Goal: Task Accomplishment & Management: Use online tool/utility

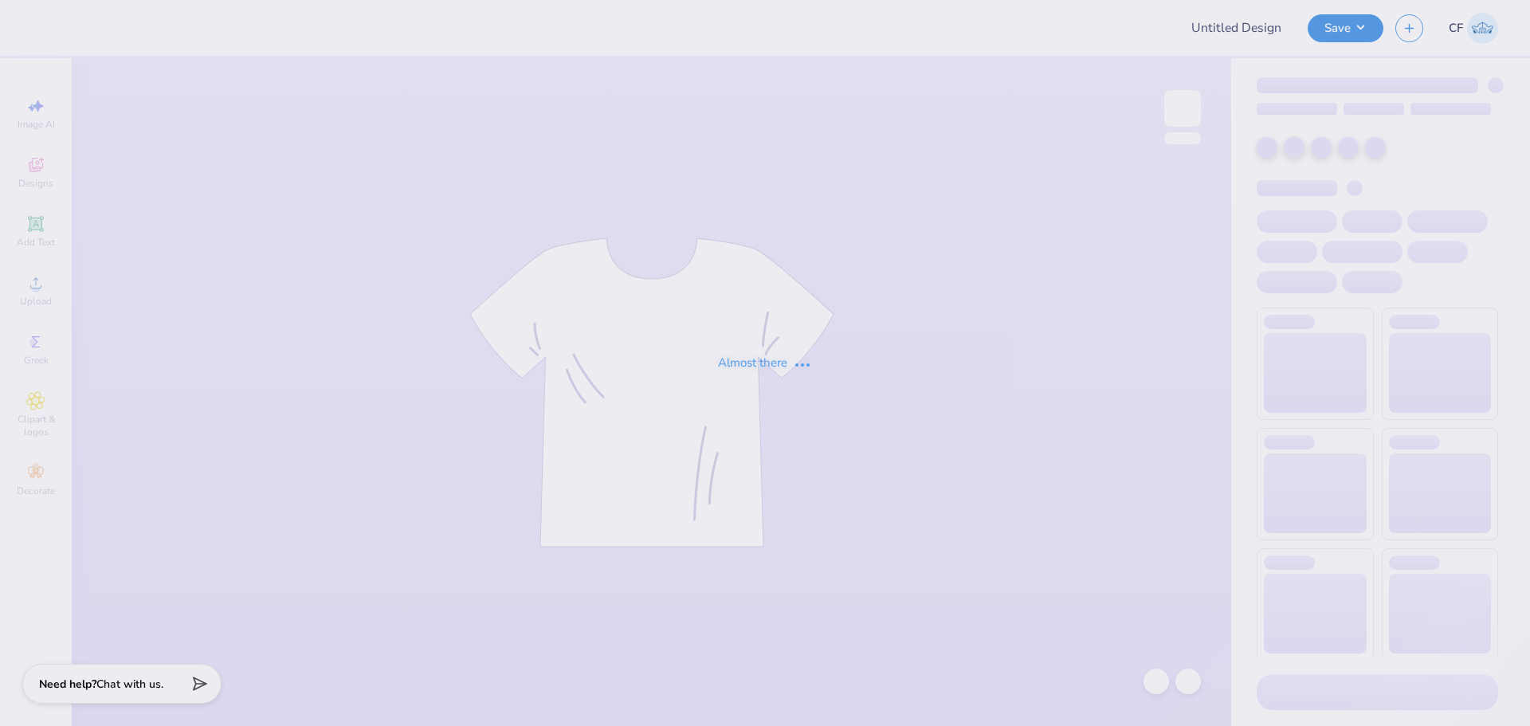
type input "Homecoming and Gameday Tri Delt"
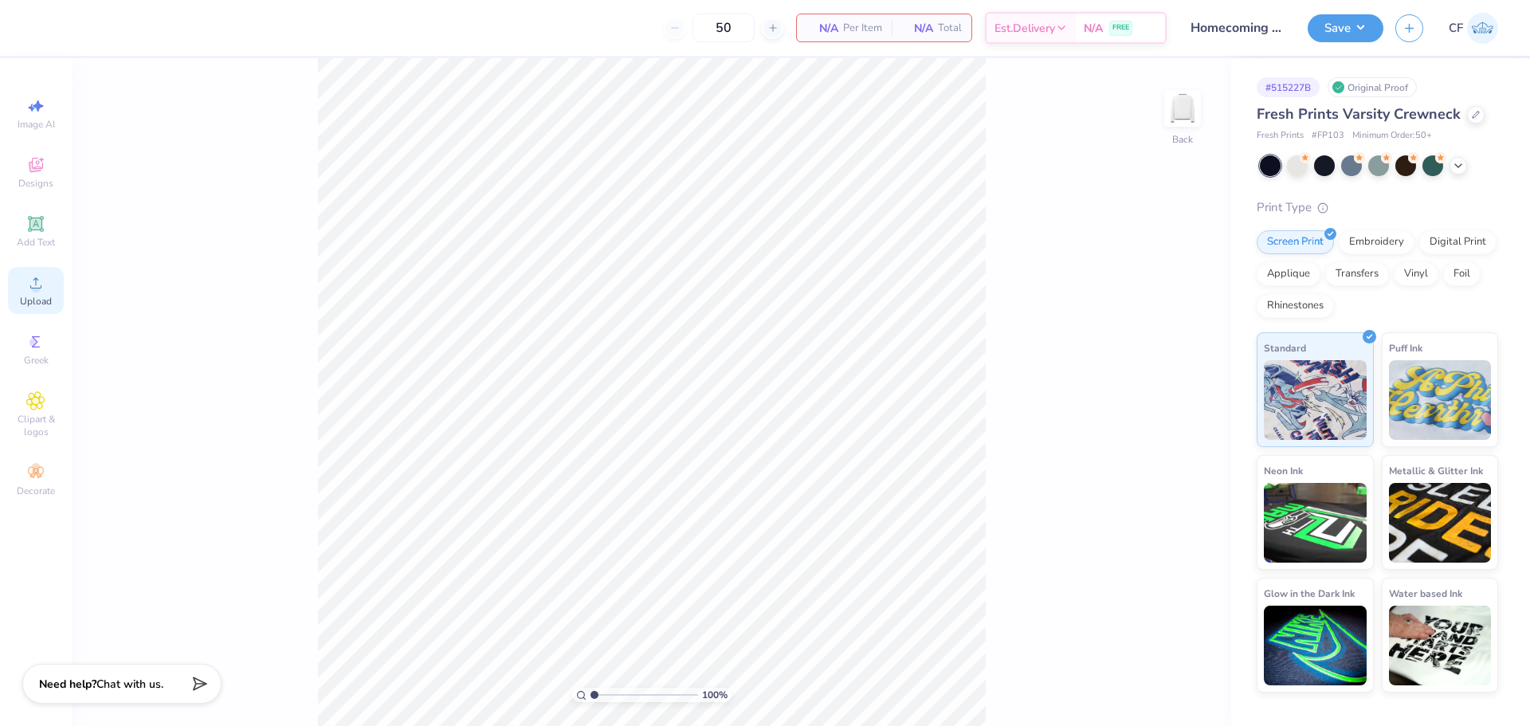
click at [45, 294] on div "Upload" at bounding box center [36, 290] width 56 height 47
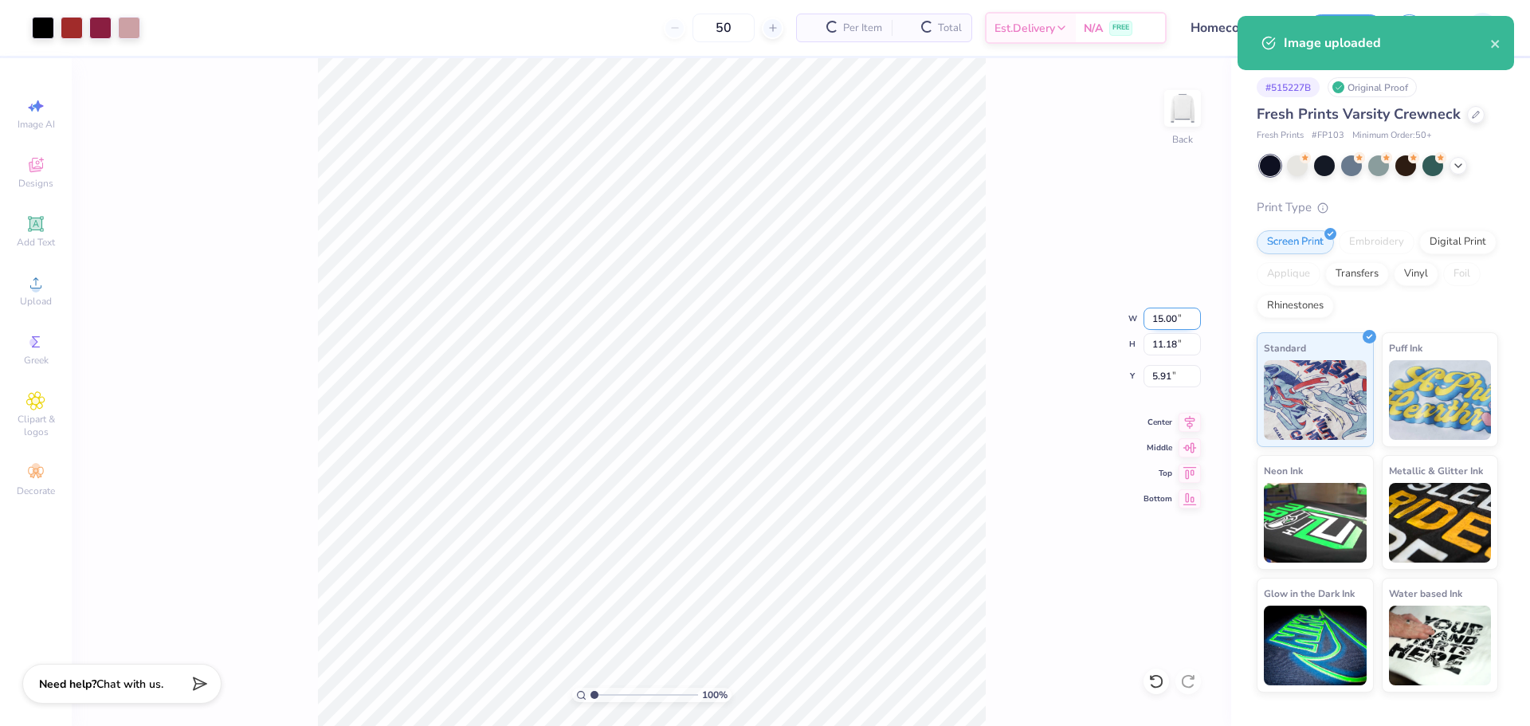
click at [1177, 321] on input "15.00" at bounding box center [1172, 319] width 57 height 22
type input "12.50"
type input "9.31"
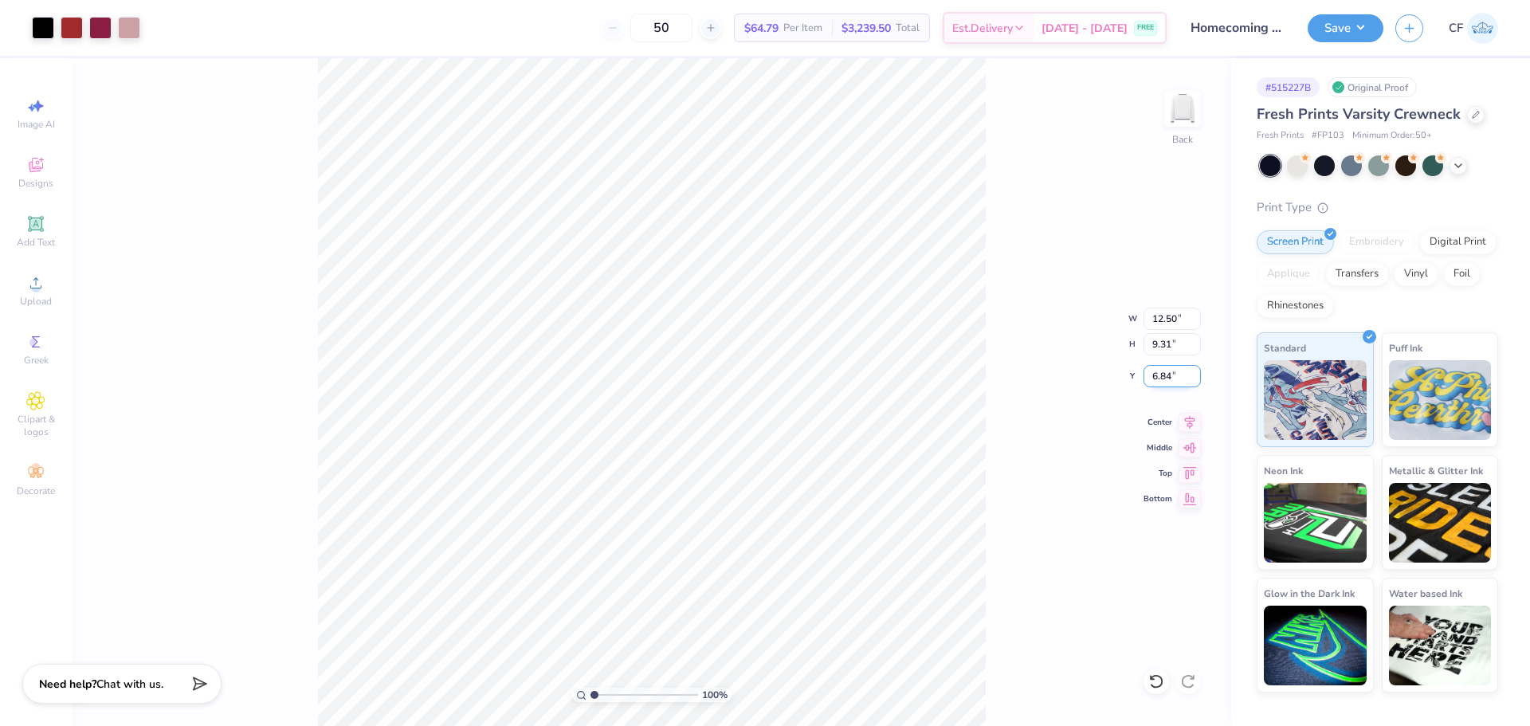
click at [1165, 383] on input "6.84" at bounding box center [1172, 376] width 57 height 22
type input "3.00"
click at [1330, 27] on button "Save" at bounding box center [1346, 26] width 76 height 28
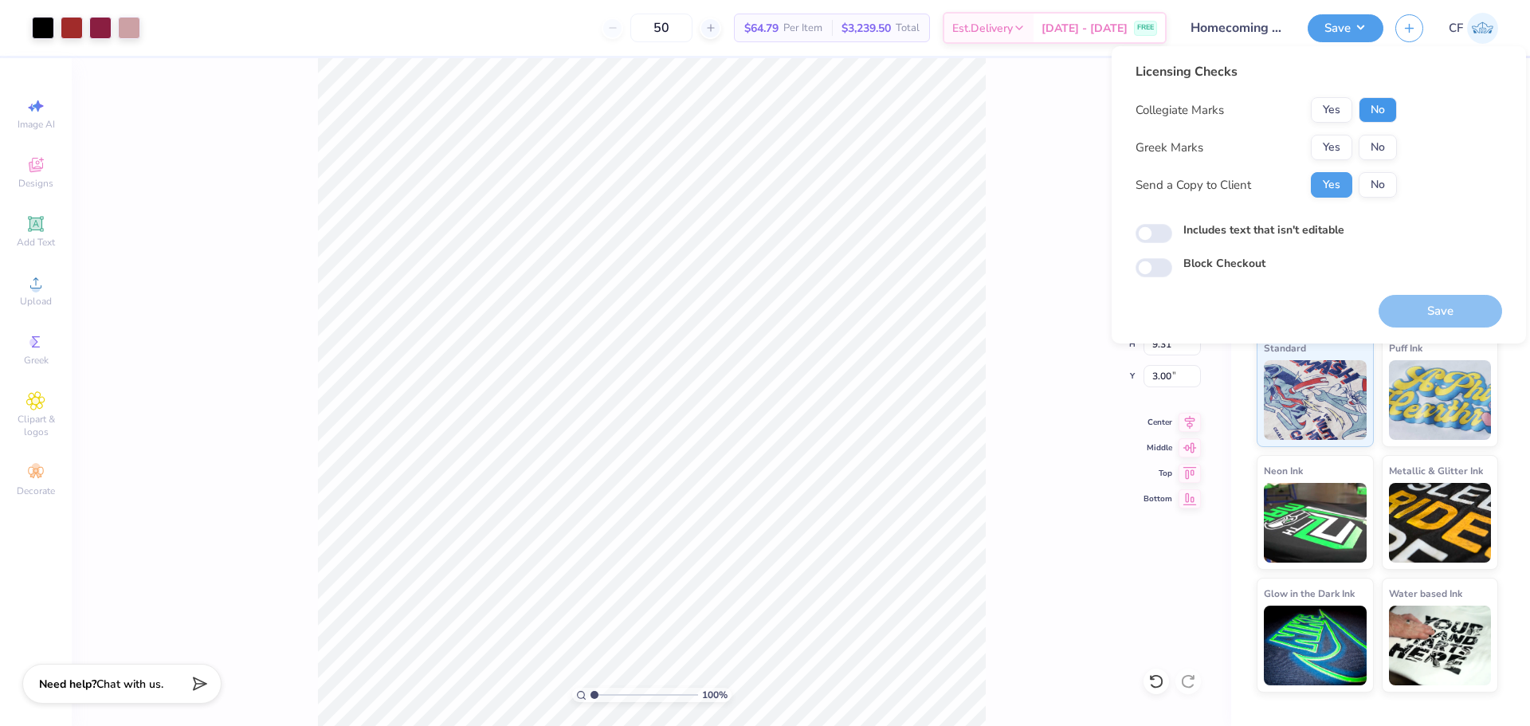
click at [1365, 110] on button "No" at bounding box center [1378, 110] width 38 height 26
click at [1330, 142] on button "Yes" at bounding box center [1331, 148] width 41 height 26
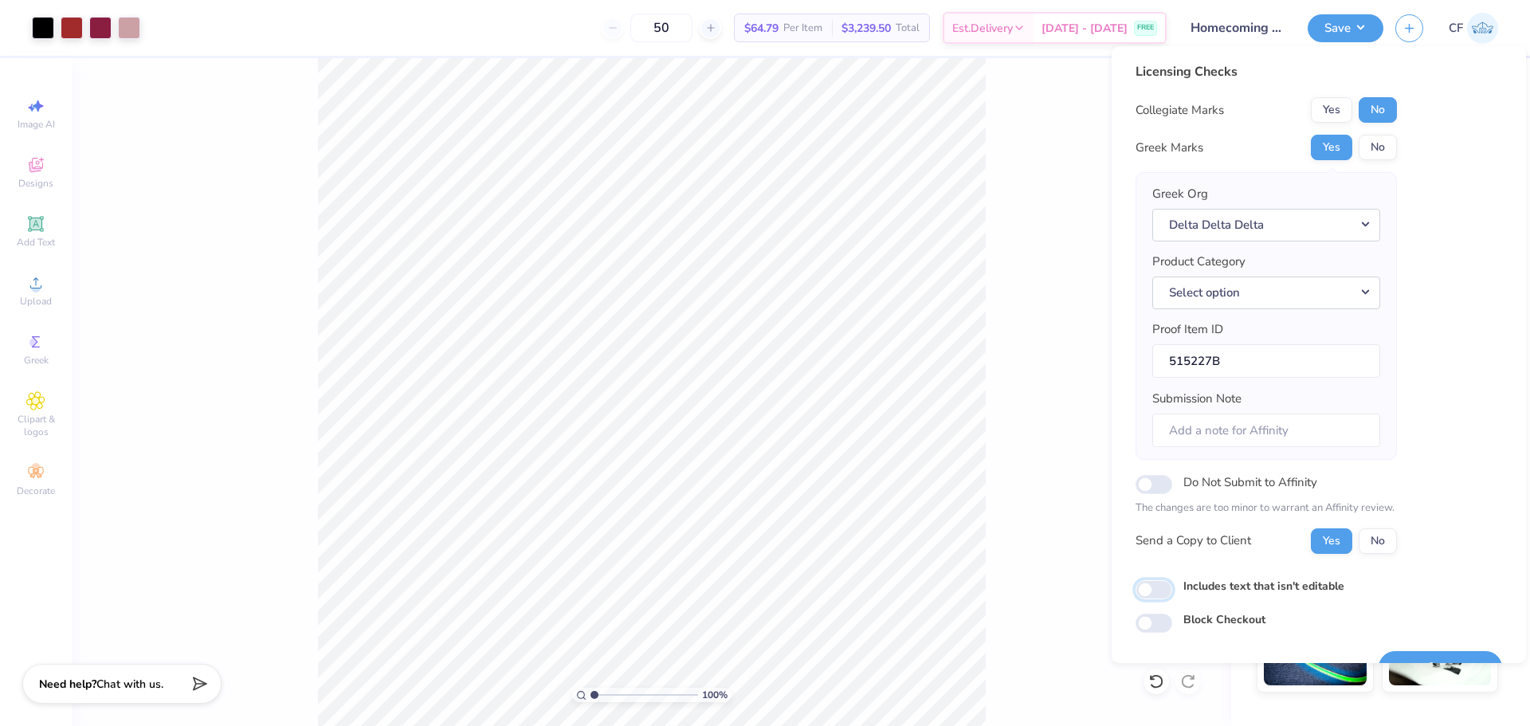
click at [1165, 592] on input "Includes text that isn't editable" at bounding box center [1154, 589] width 37 height 19
checkbox input "true"
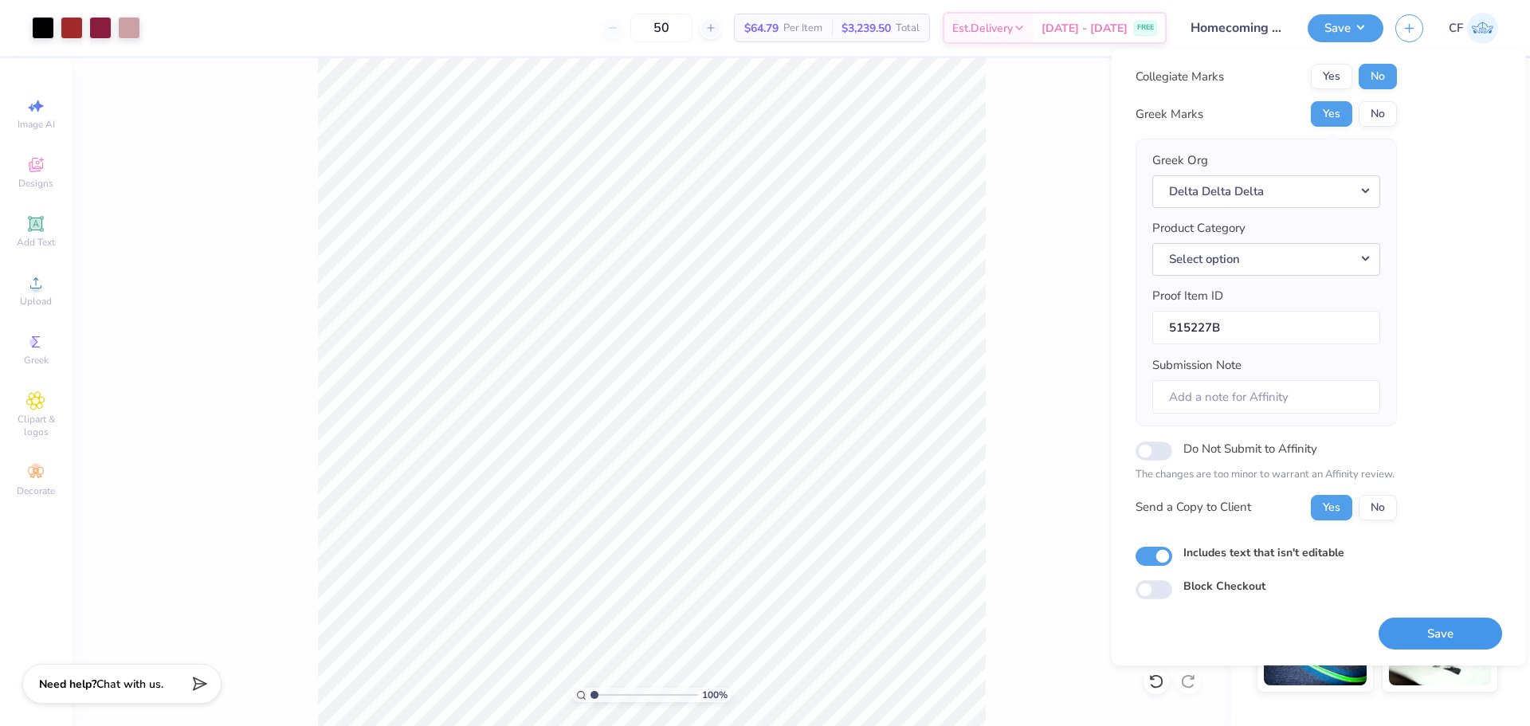
click at [1406, 629] on button "Save" at bounding box center [1441, 634] width 124 height 33
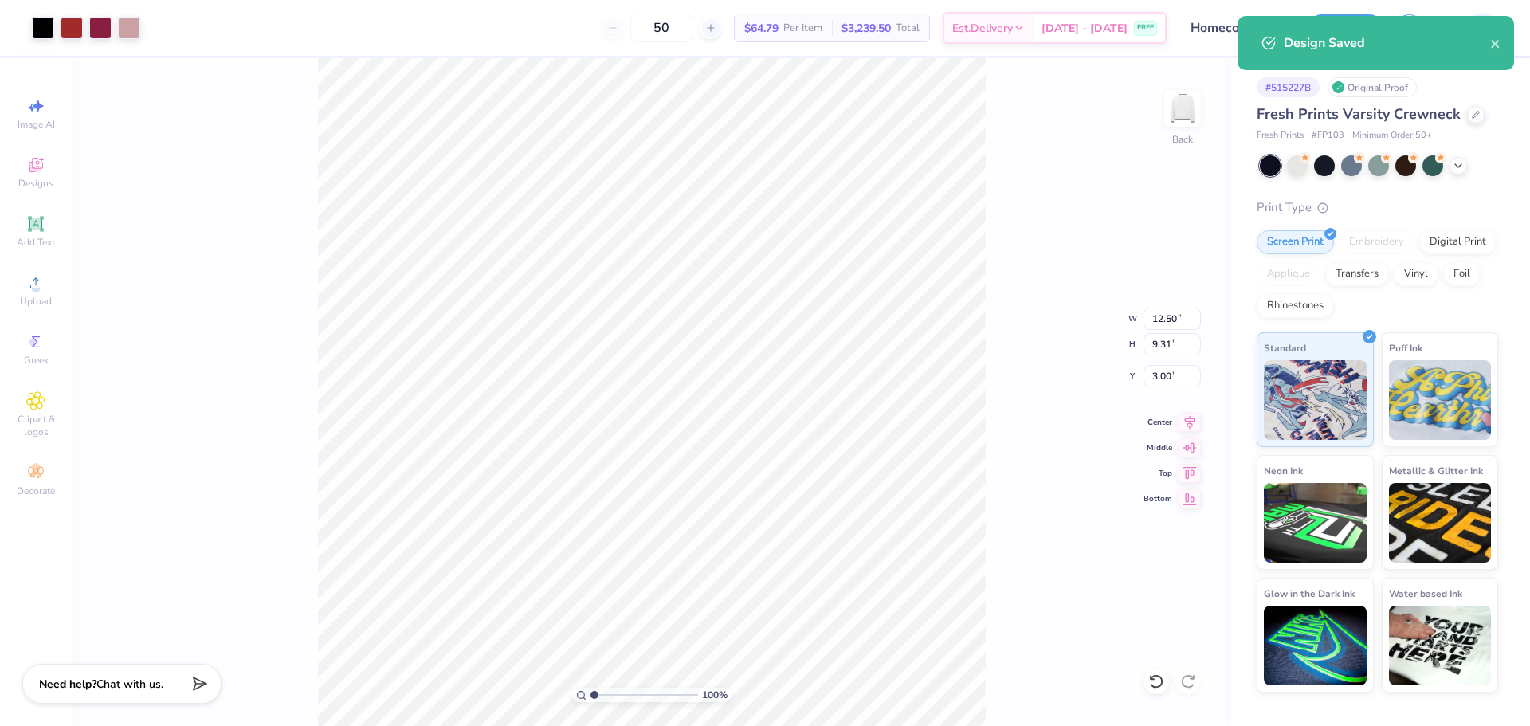
click at [1490, 42] on div "Design Saved" at bounding box center [1387, 42] width 206 height 19
click at [1492, 46] on icon "close" at bounding box center [1496, 43] width 11 height 13
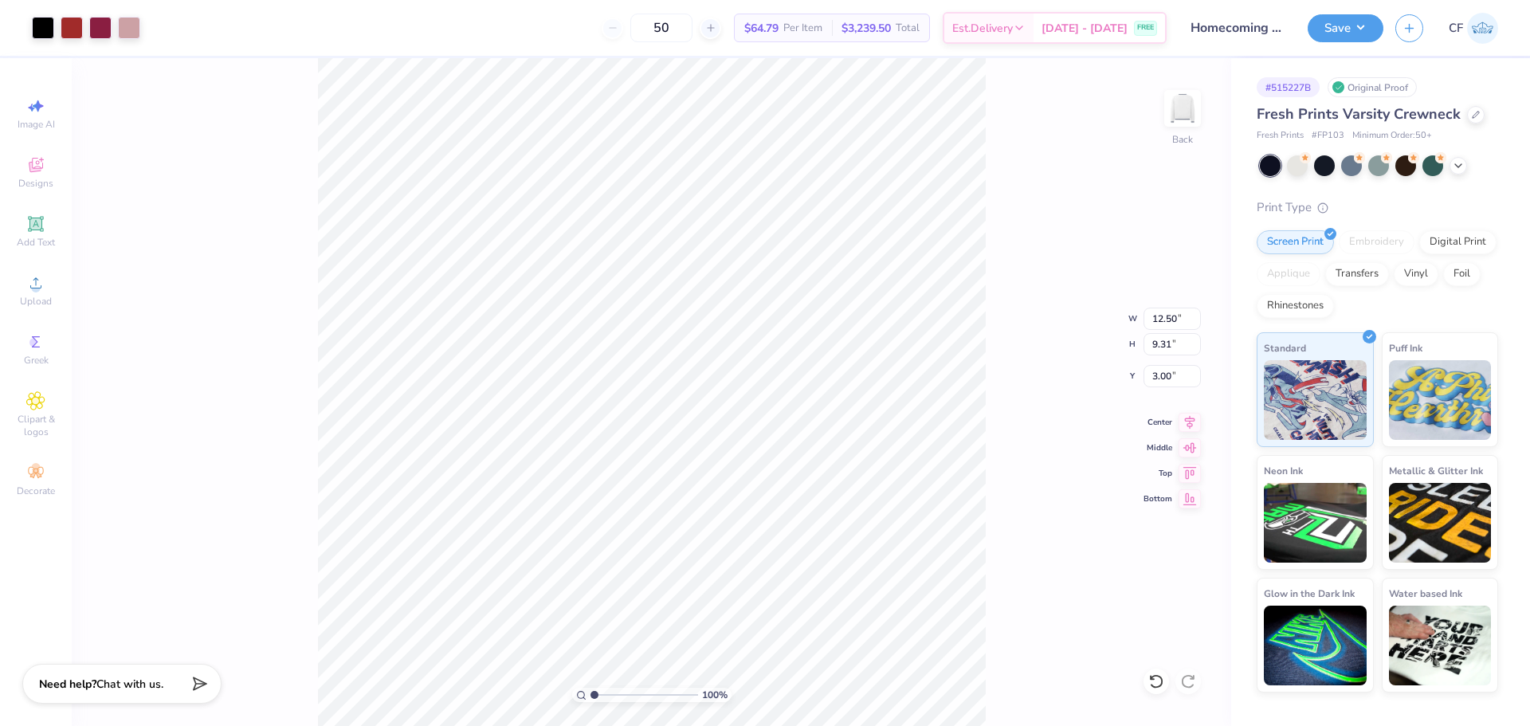
click at [1327, 32] on div "Design Saved" at bounding box center [1376, 49] width 283 height 73
click at [1340, 22] on button "Save" at bounding box center [1346, 26] width 76 height 28
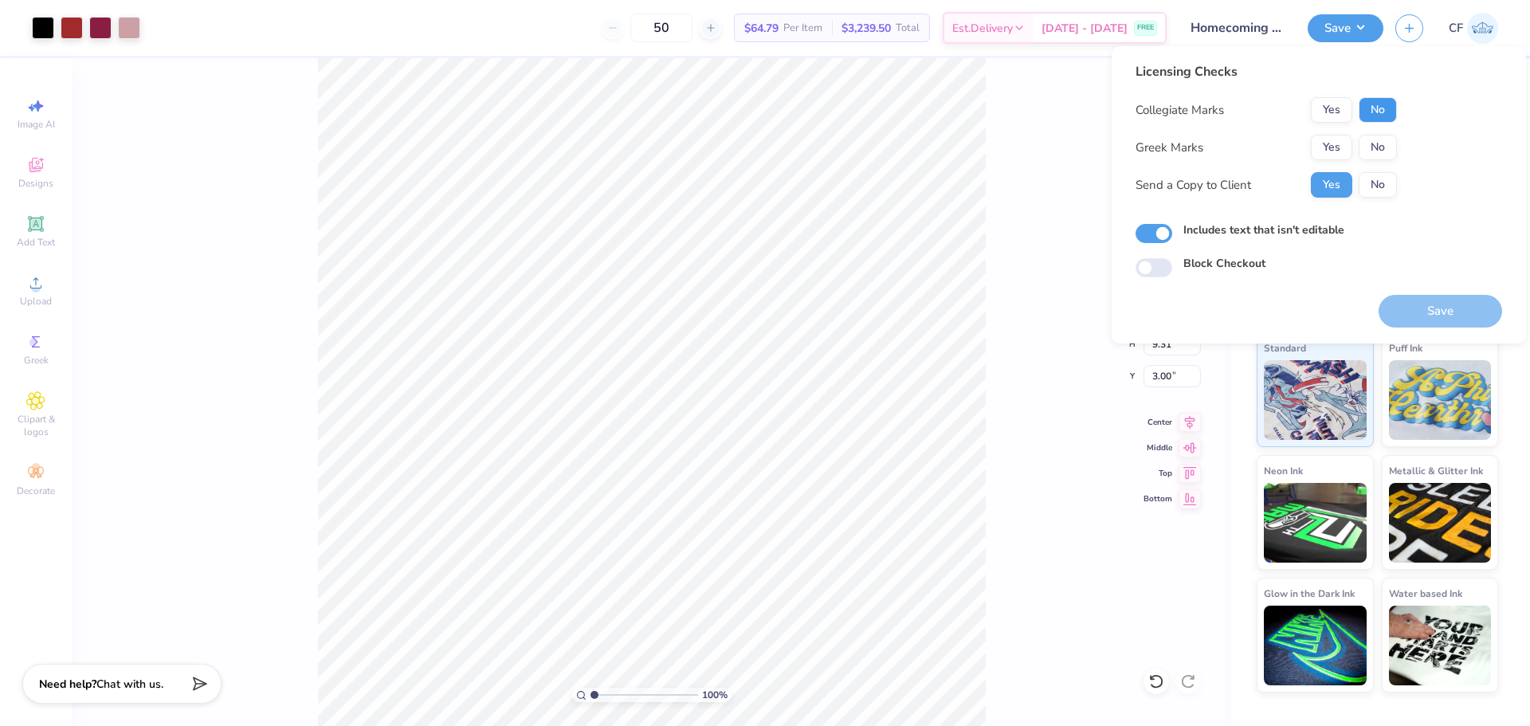
click at [1375, 102] on button "No" at bounding box center [1378, 110] width 38 height 26
click at [1328, 145] on button "Yes" at bounding box center [1331, 148] width 41 height 26
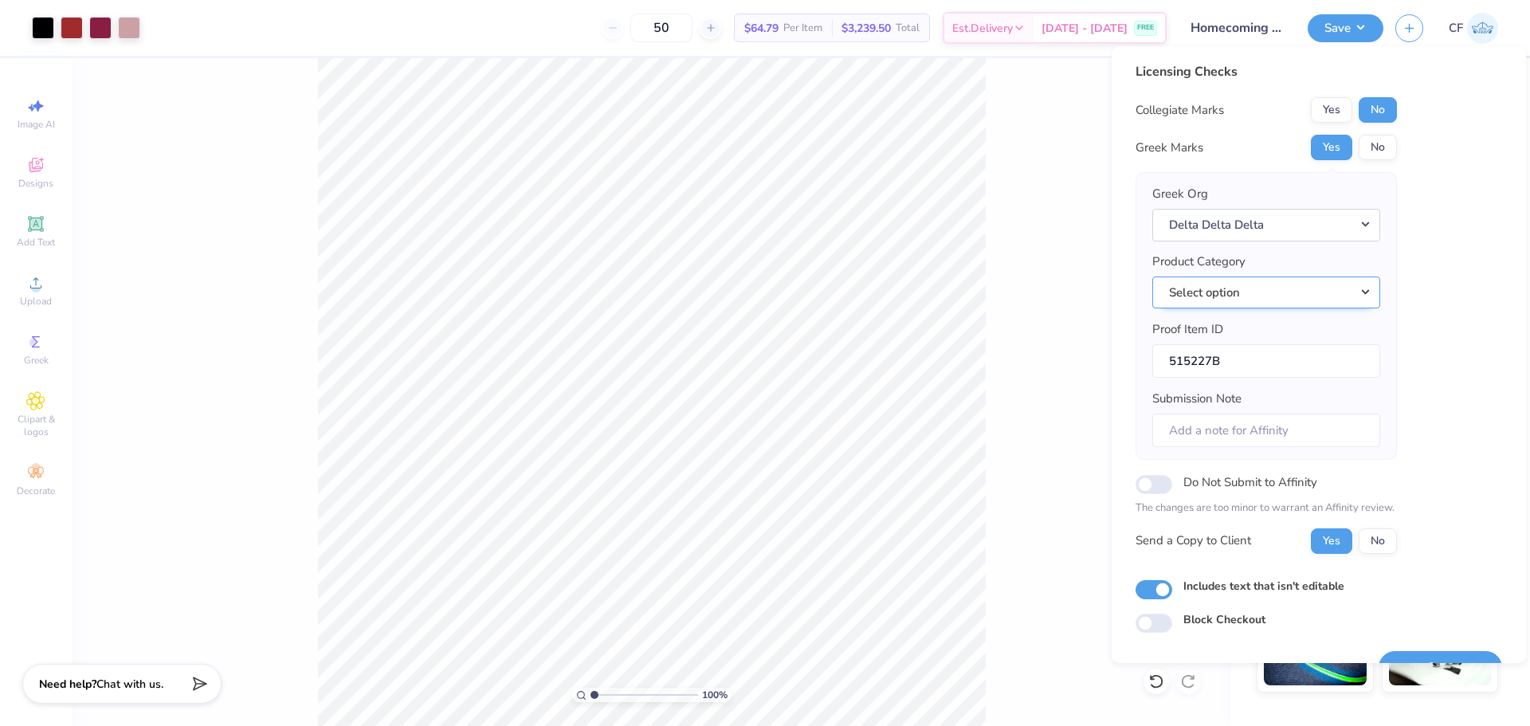
click at [1267, 287] on button "Select option" at bounding box center [1267, 293] width 228 height 33
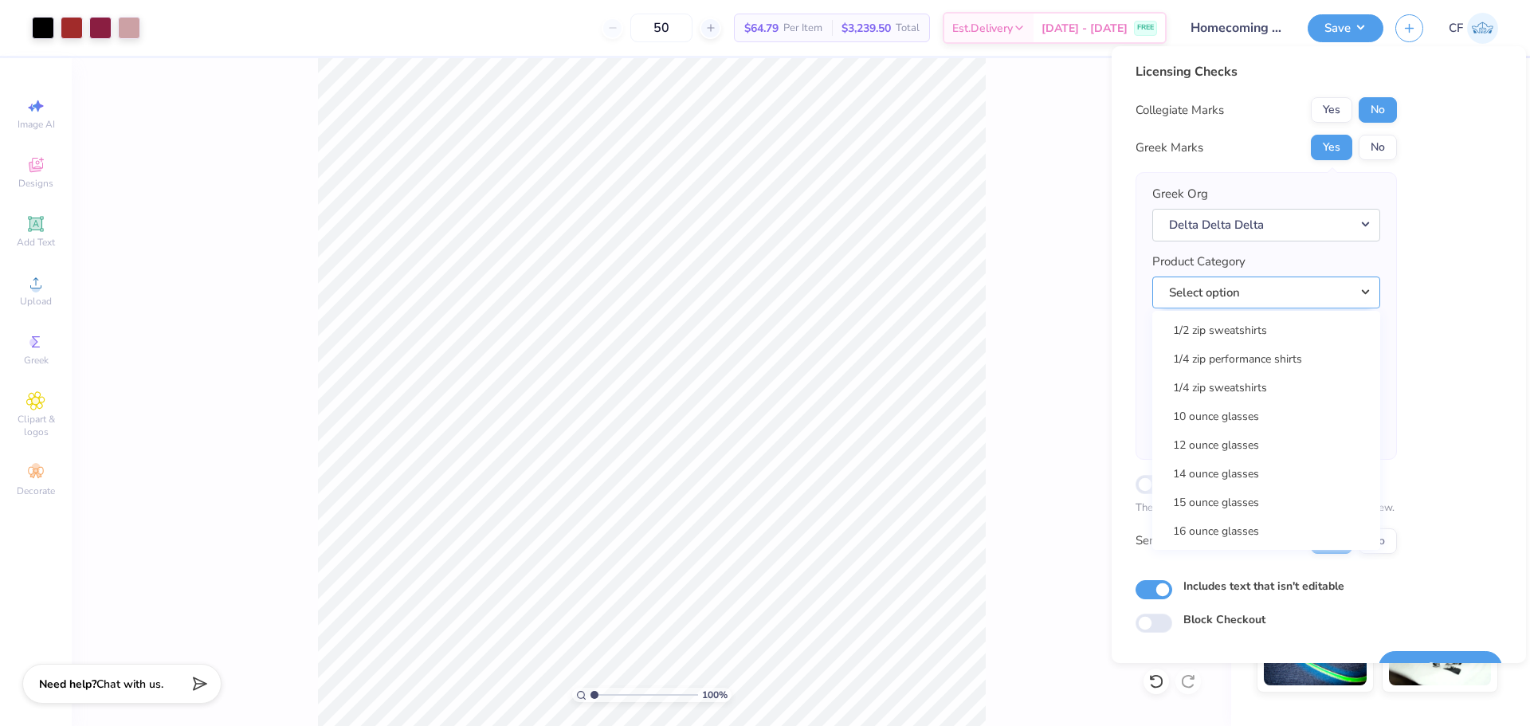
click at [1153, 277] on button "Select option" at bounding box center [1267, 293] width 228 height 33
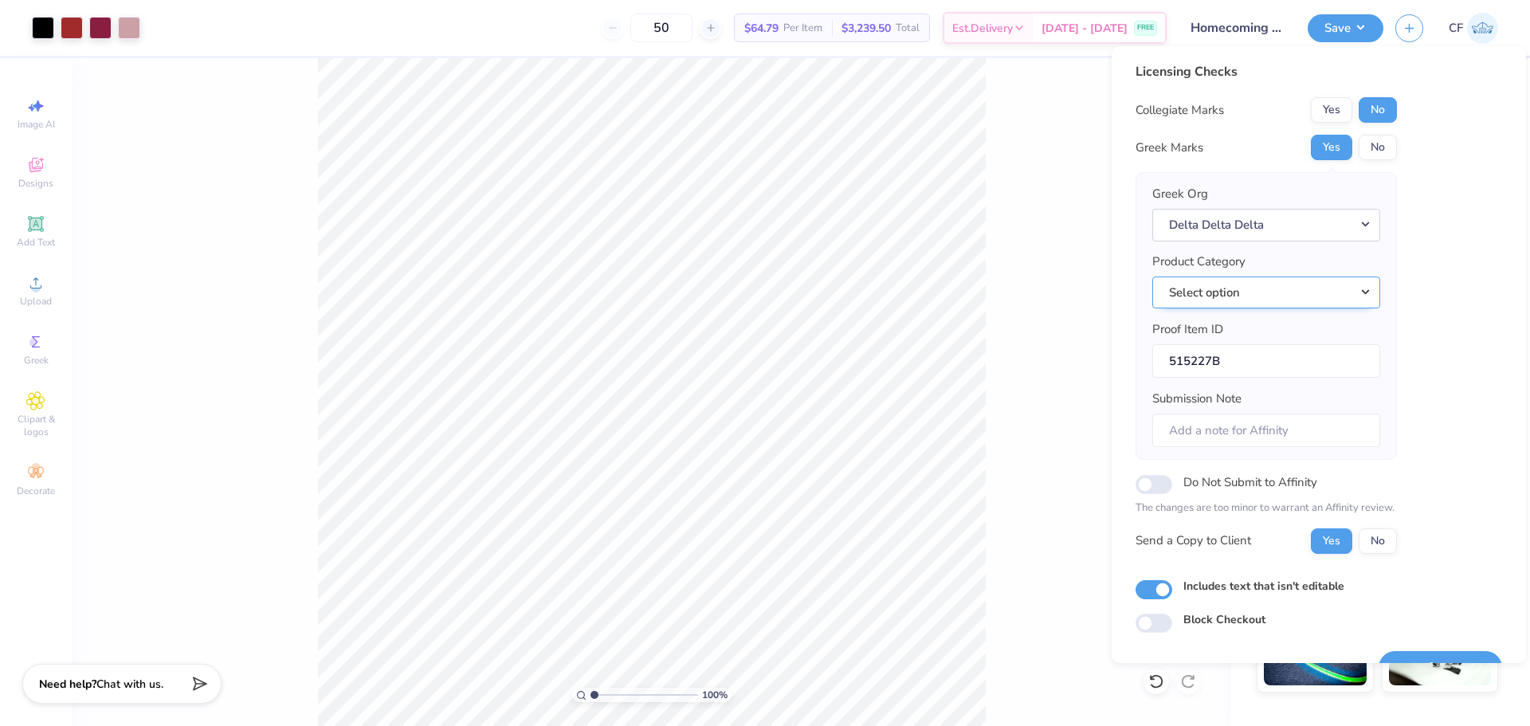
click at [1267, 287] on button "Select option" at bounding box center [1267, 293] width 228 height 33
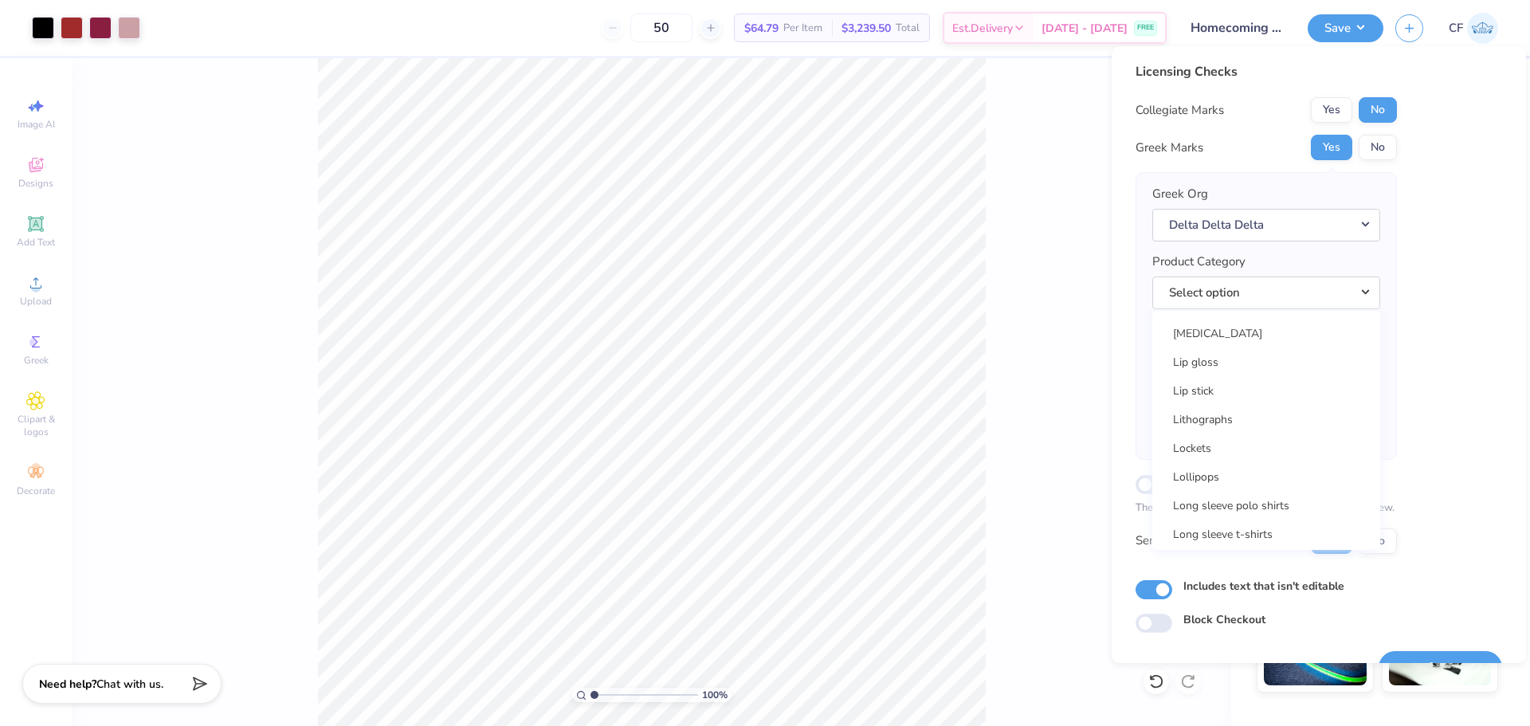
scroll to position [15489, 0]
click at [1275, 475] on link "Long sleeve t-shirts" at bounding box center [1266, 480] width 215 height 26
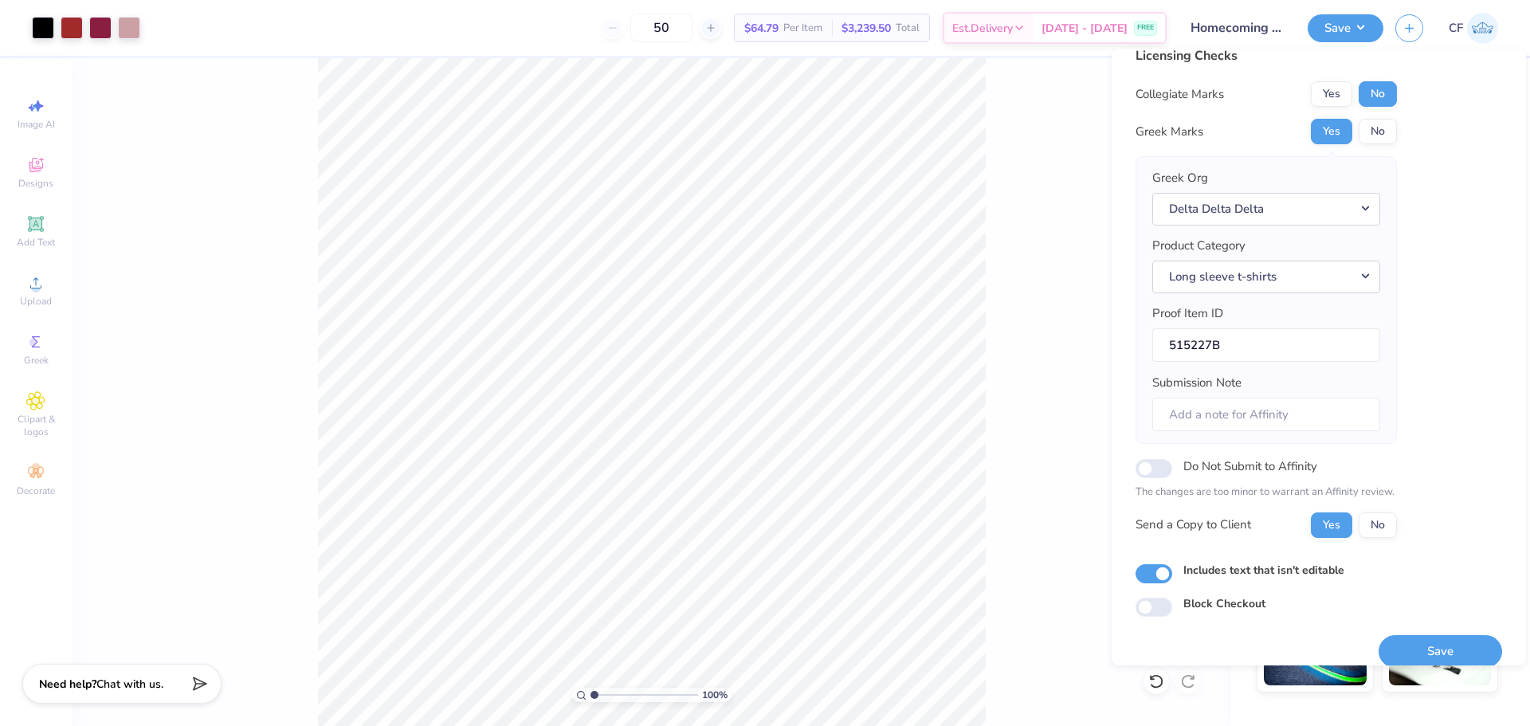
scroll to position [36, 0]
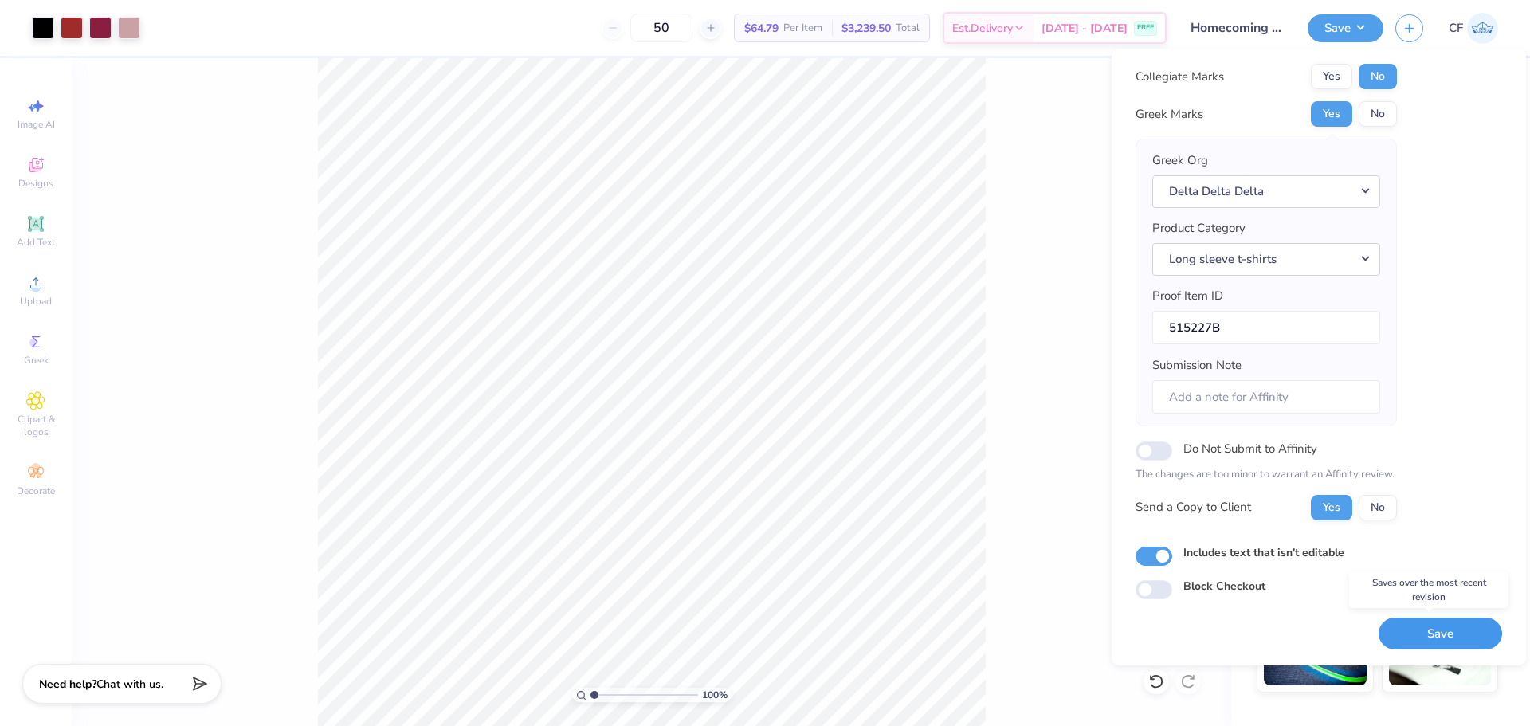
click at [1408, 632] on button "Save" at bounding box center [1441, 634] width 124 height 33
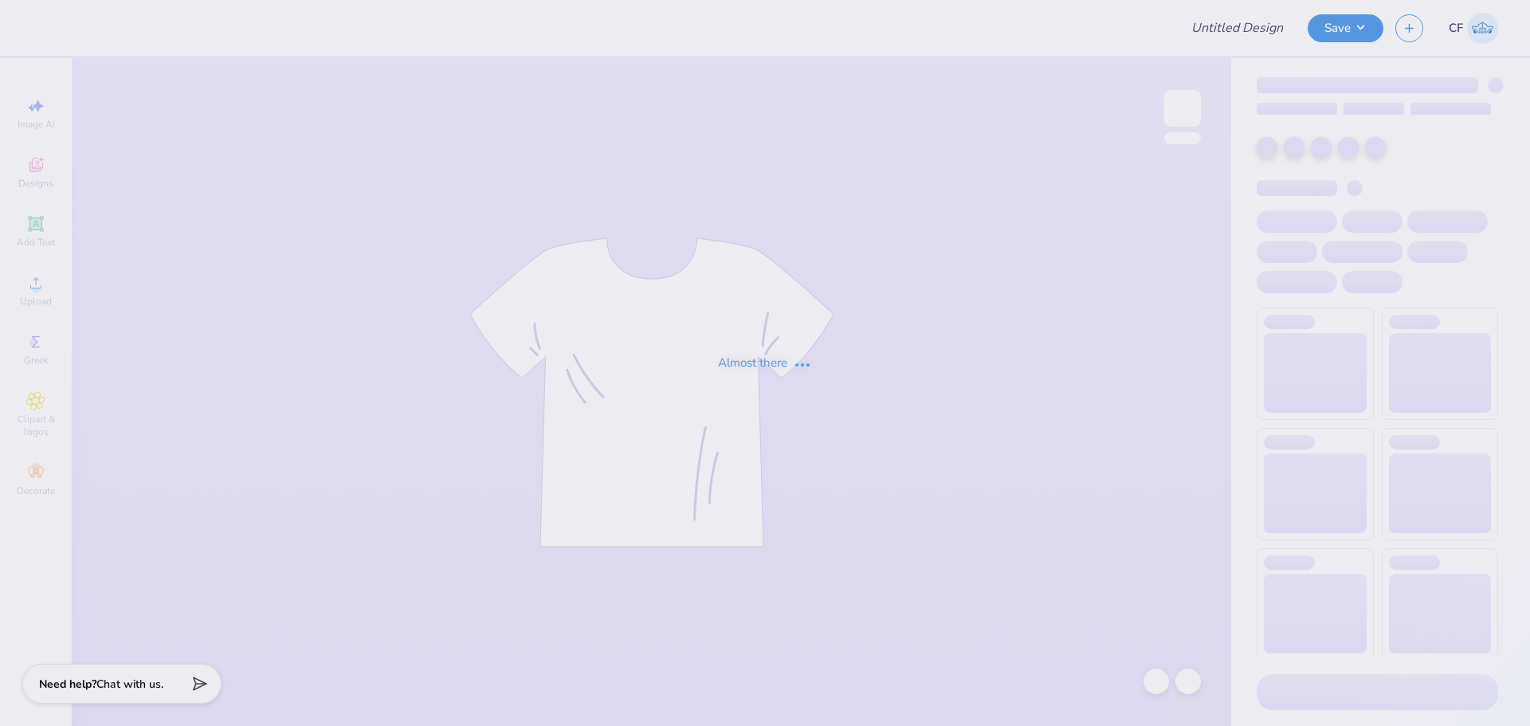
type input "Age Discrimination In Employment Act"
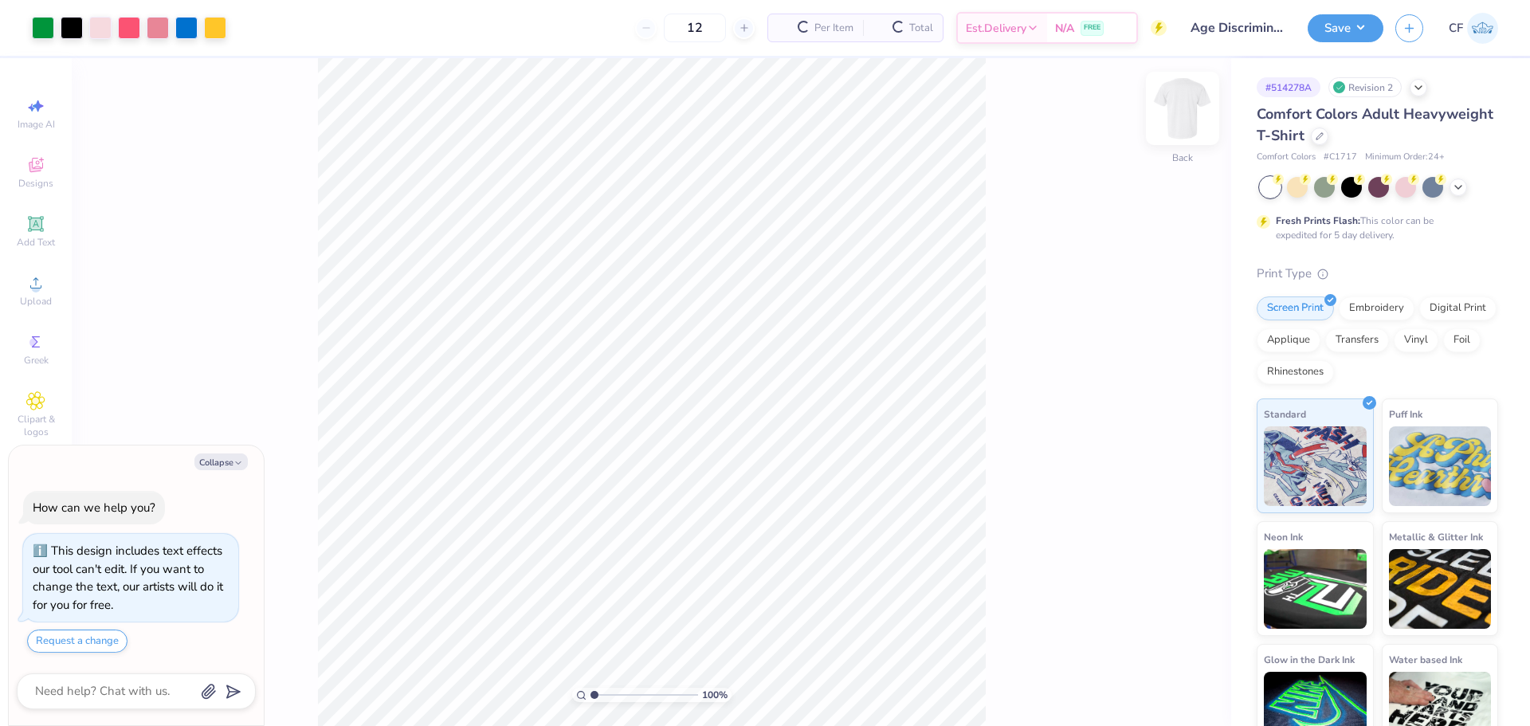
click at [1189, 118] on img at bounding box center [1183, 109] width 64 height 64
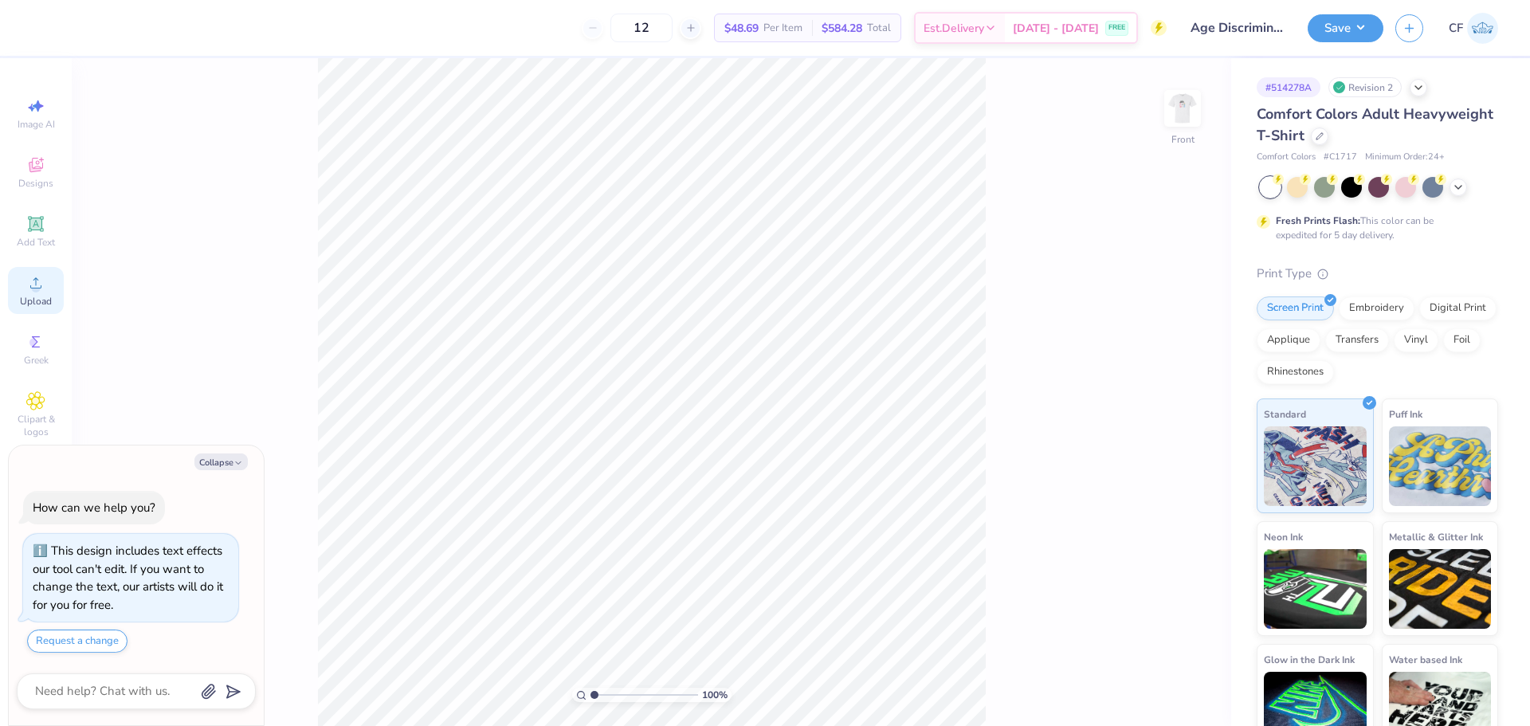
click at [26, 305] on span "Upload" at bounding box center [36, 301] width 32 height 13
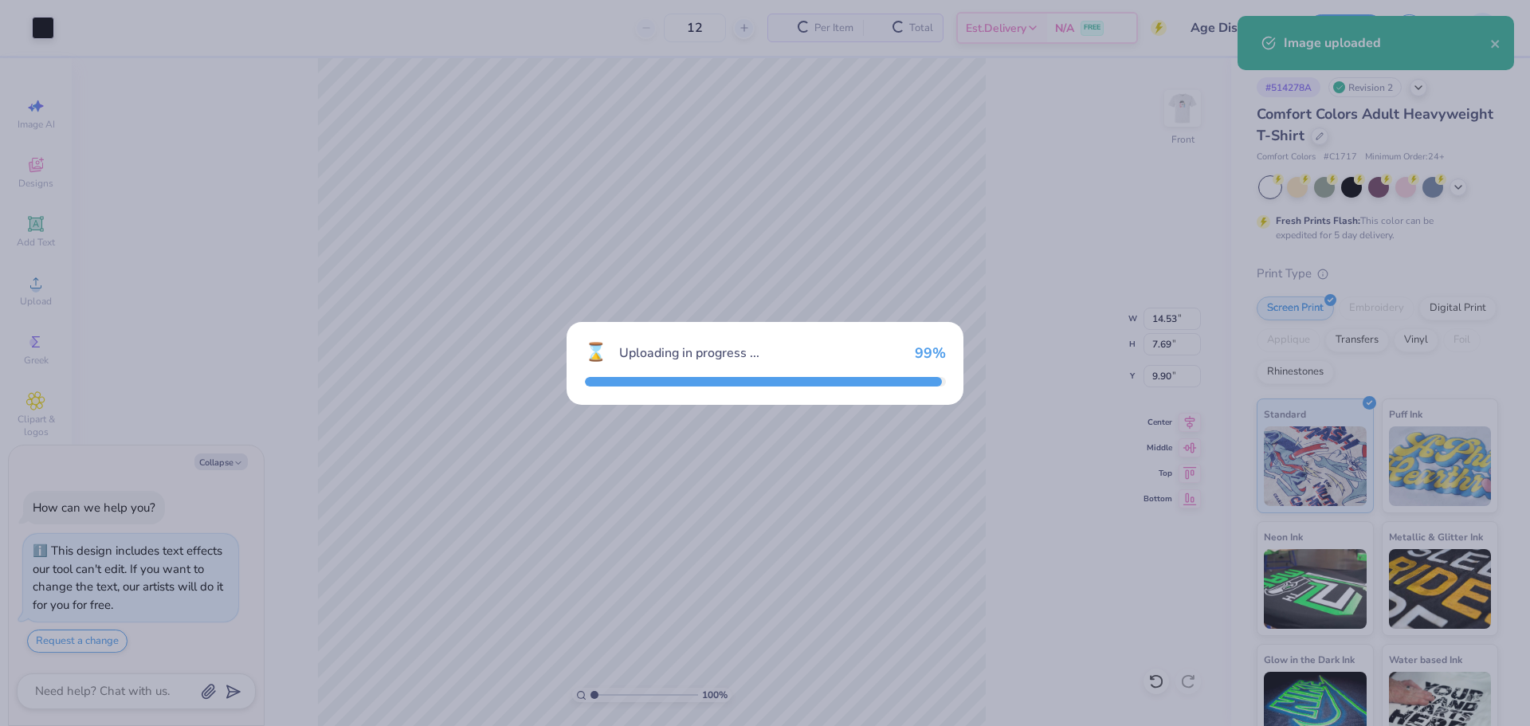
type textarea "x"
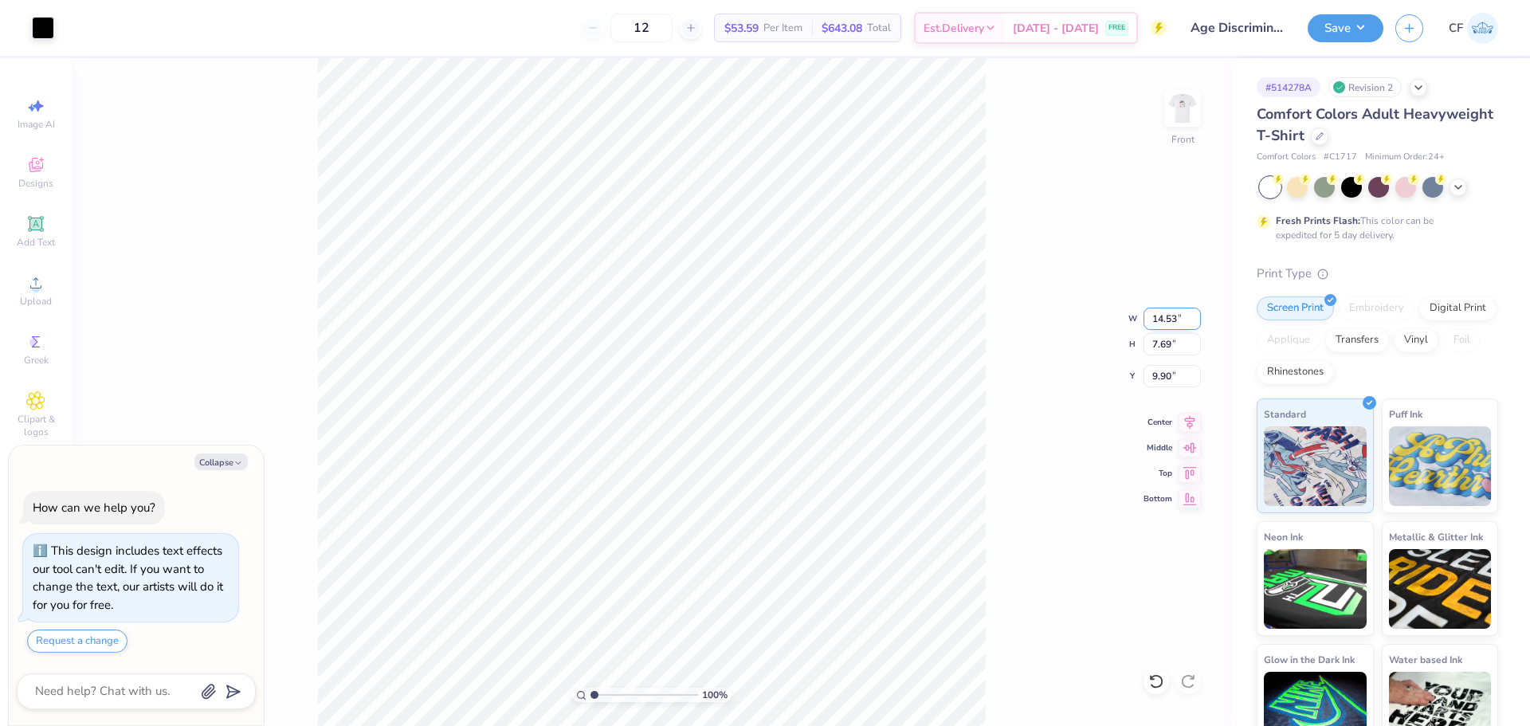
click at [1161, 320] on input "14.53" at bounding box center [1172, 319] width 57 height 22
type input "12.00"
type textarea "x"
type input "6.35"
click at [1164, 375] on input "10.57" at bounding box center [1172, 376] width 57 height 22
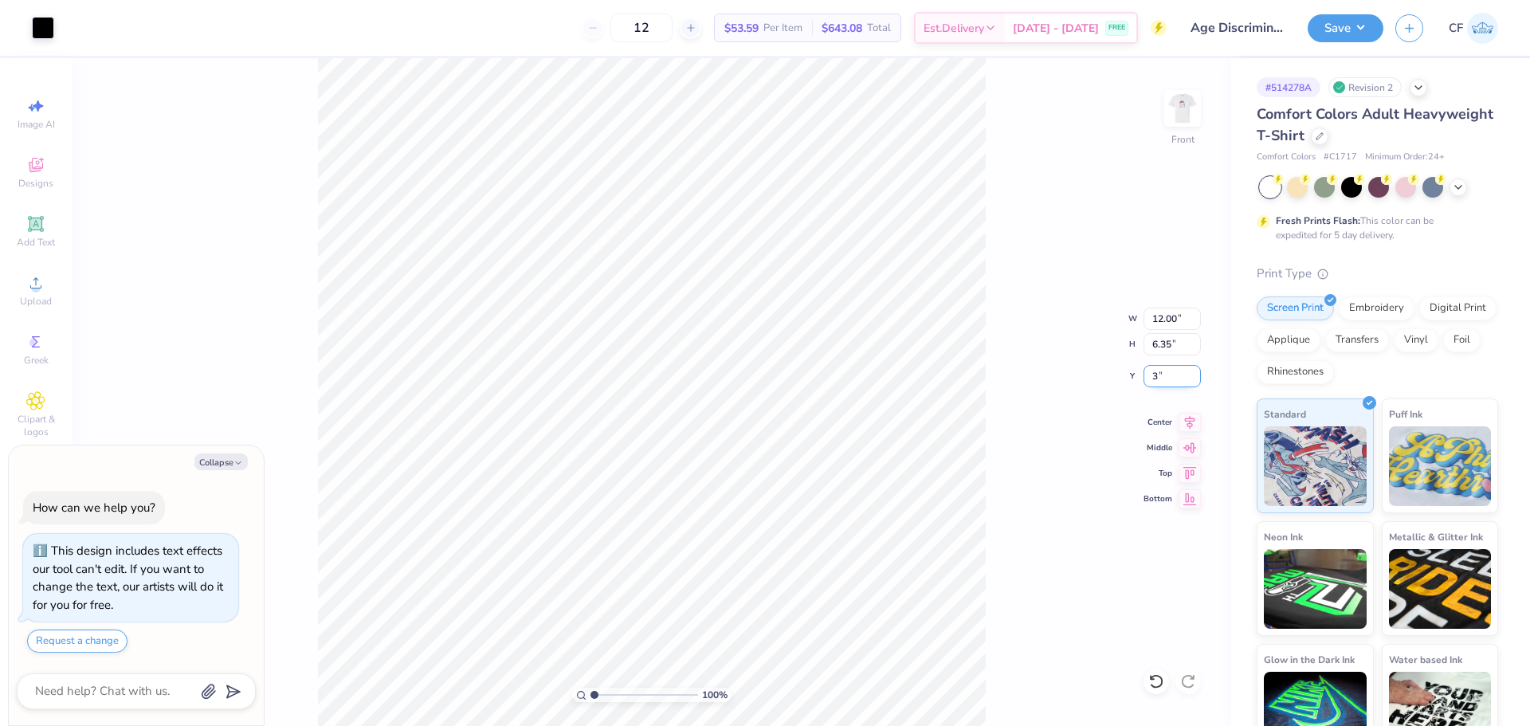
type input "3"
type textarea "x"
type input "3.00"
click at [1058, 218] on div "100 % Front W 12.00 12.00 " H 6.35 6.35 " Y 3.00 3.00 " Center Middle Top Bottom" at bounding box center [652, 392] width 1160 height 668
type textarea "x"
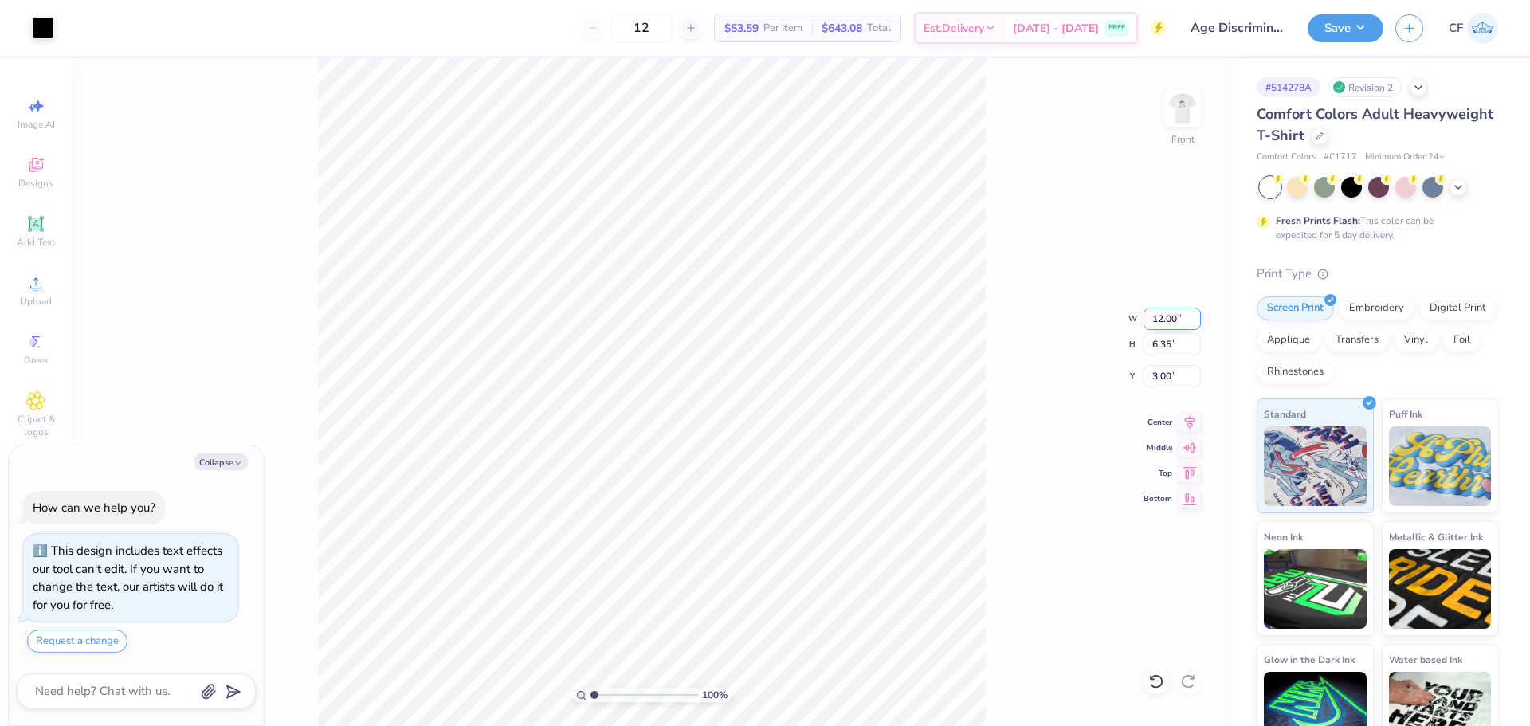
click at [1171, 318] on input "12.00" at bounding box center [1172, 319] width 57 height 22
type input "11"
type textarea "x"
type input "11.00"
type input "5.82"
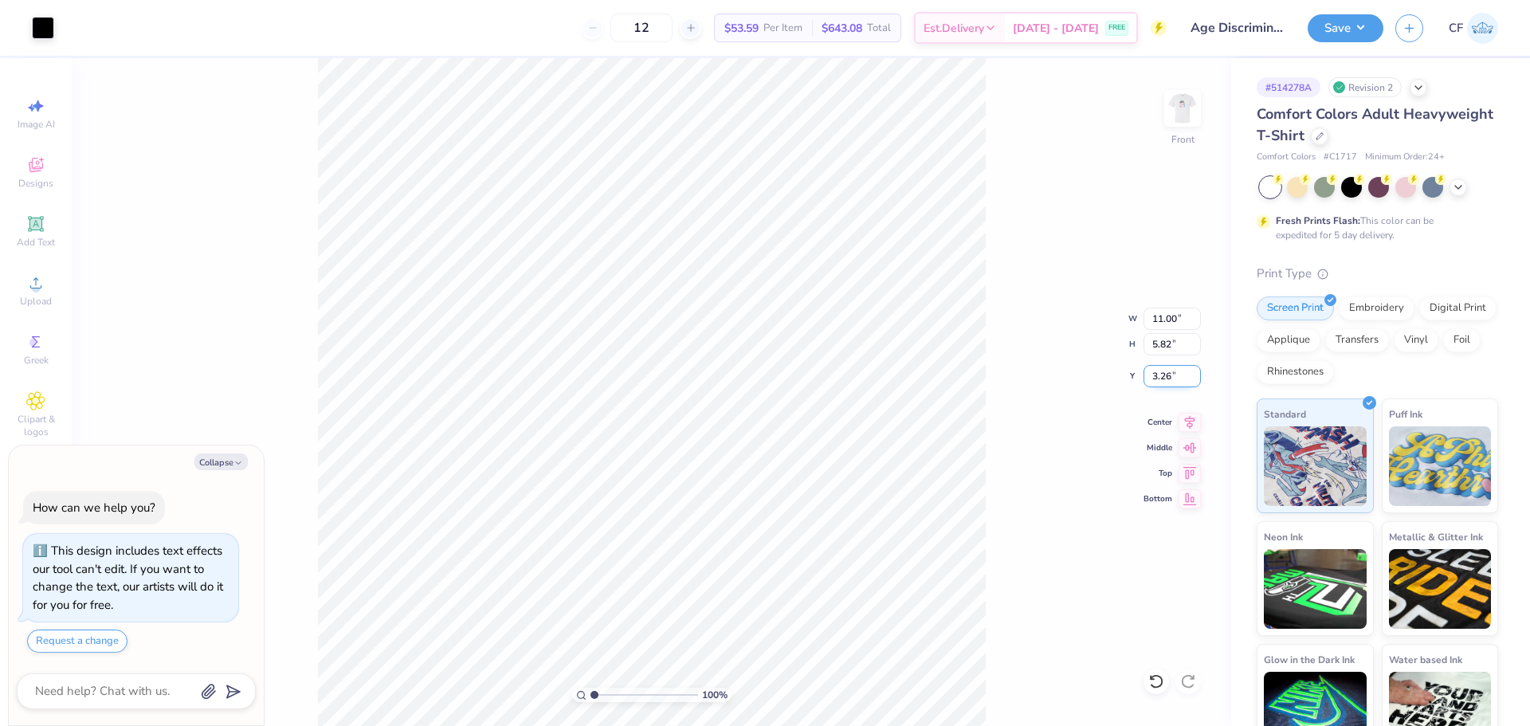
click at [1171, 375] on input "3.26" at bounding box center [1172, 376] width 57 height 22
type input "3"
type textarea "x"
type input "3.00"
click at [37, 234] on div "Add Text" at bounding box center [36, 231] width 56 height 47
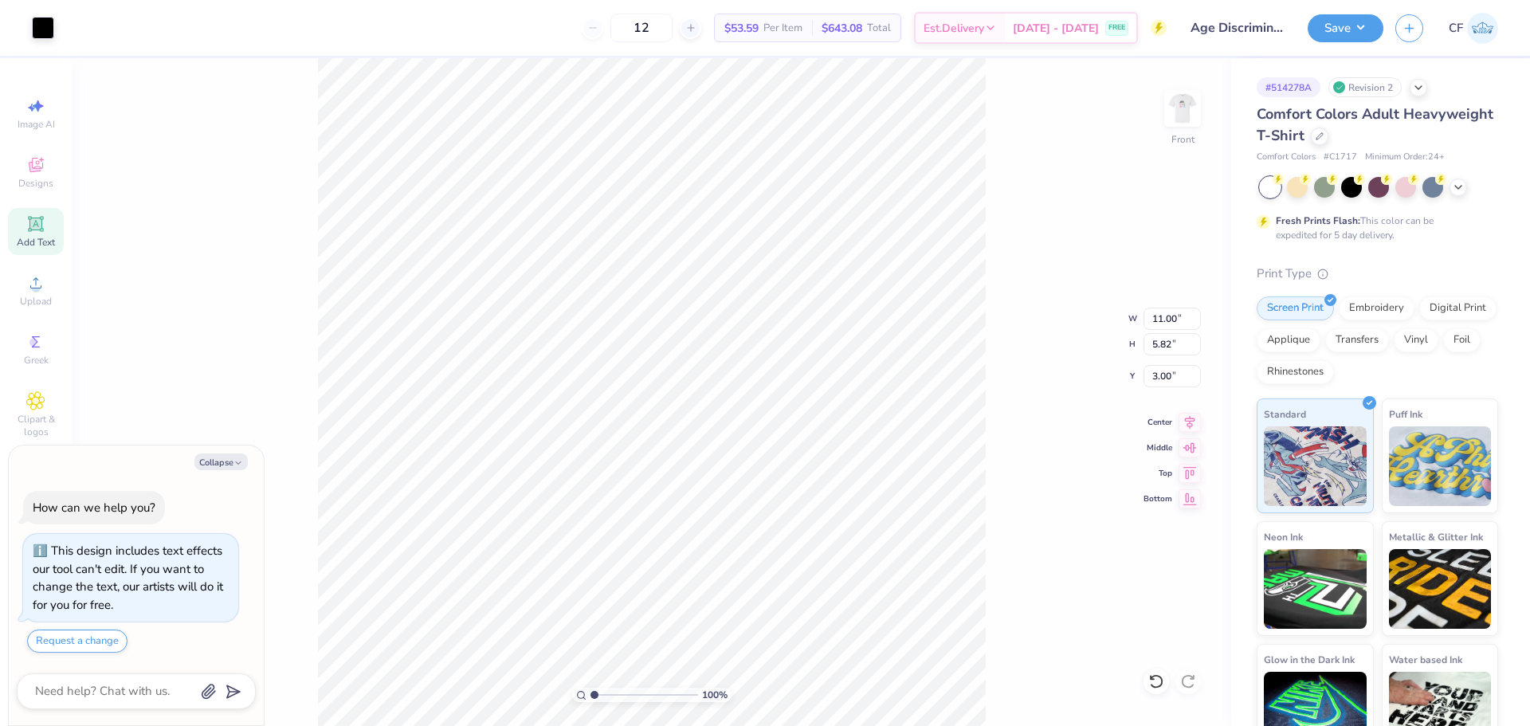
type textarea "x"
type input "5.69"
type input "1.65"
type input "12.93"
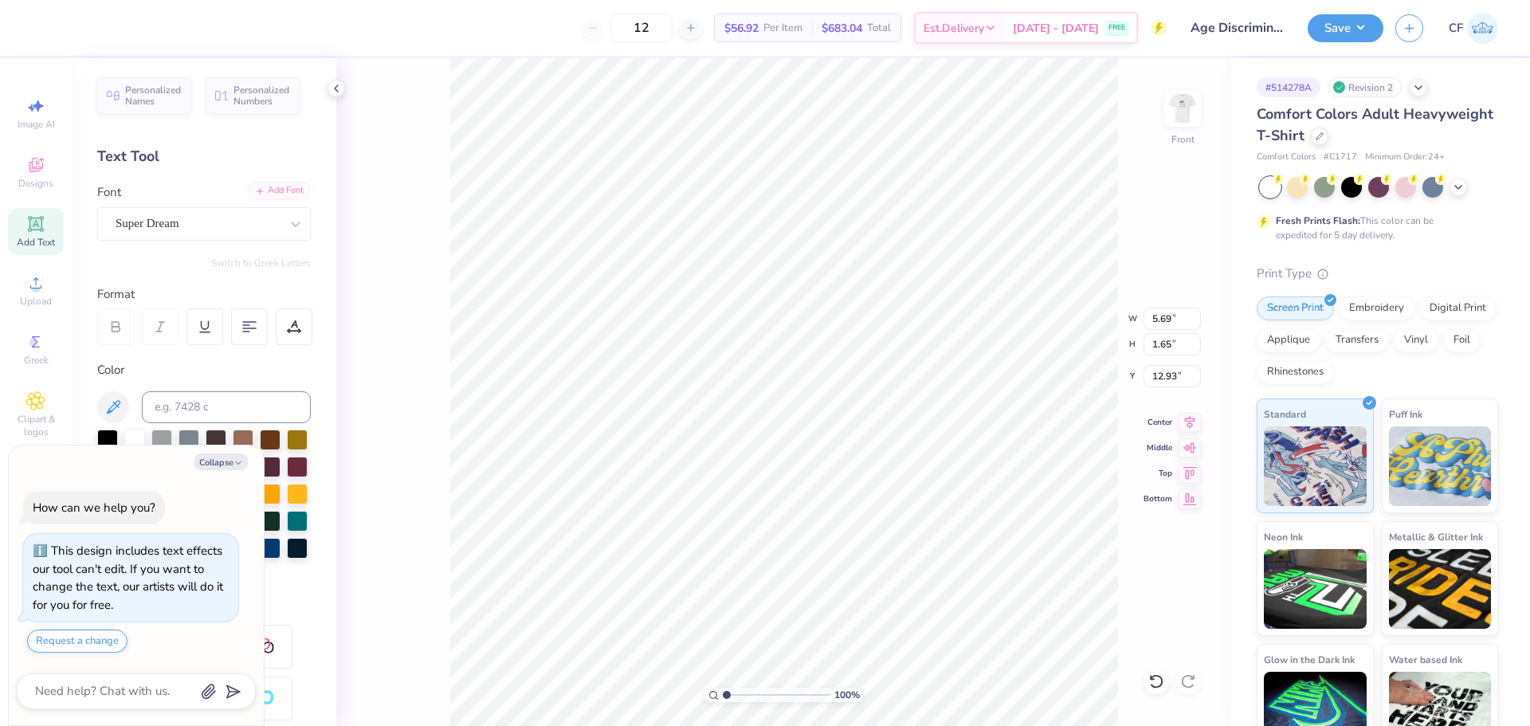
click at [275, 194] on div "Add Font" at bounding box center [279, 191] width 63 height 18
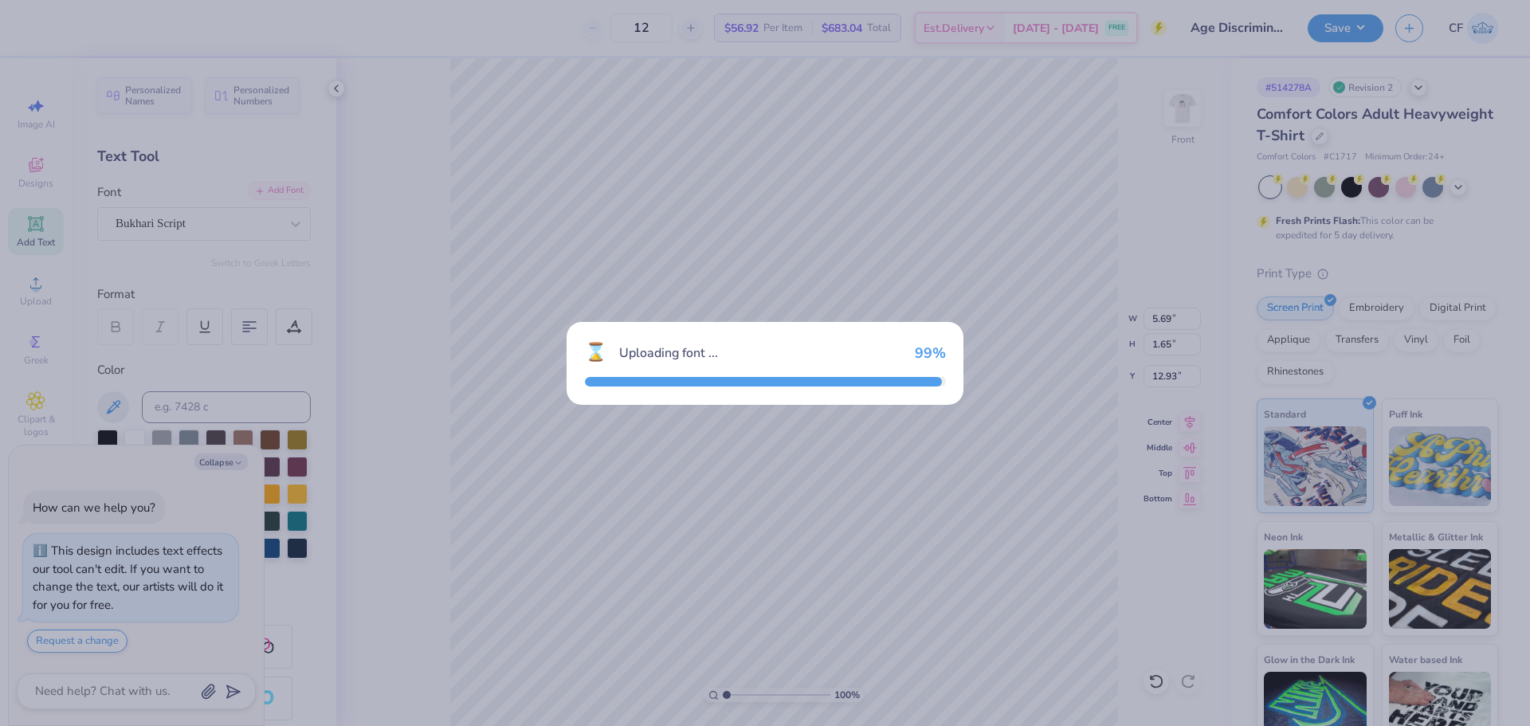
type textarea "x"
type input "5.49"
type input "2.10"
type input "12.70"
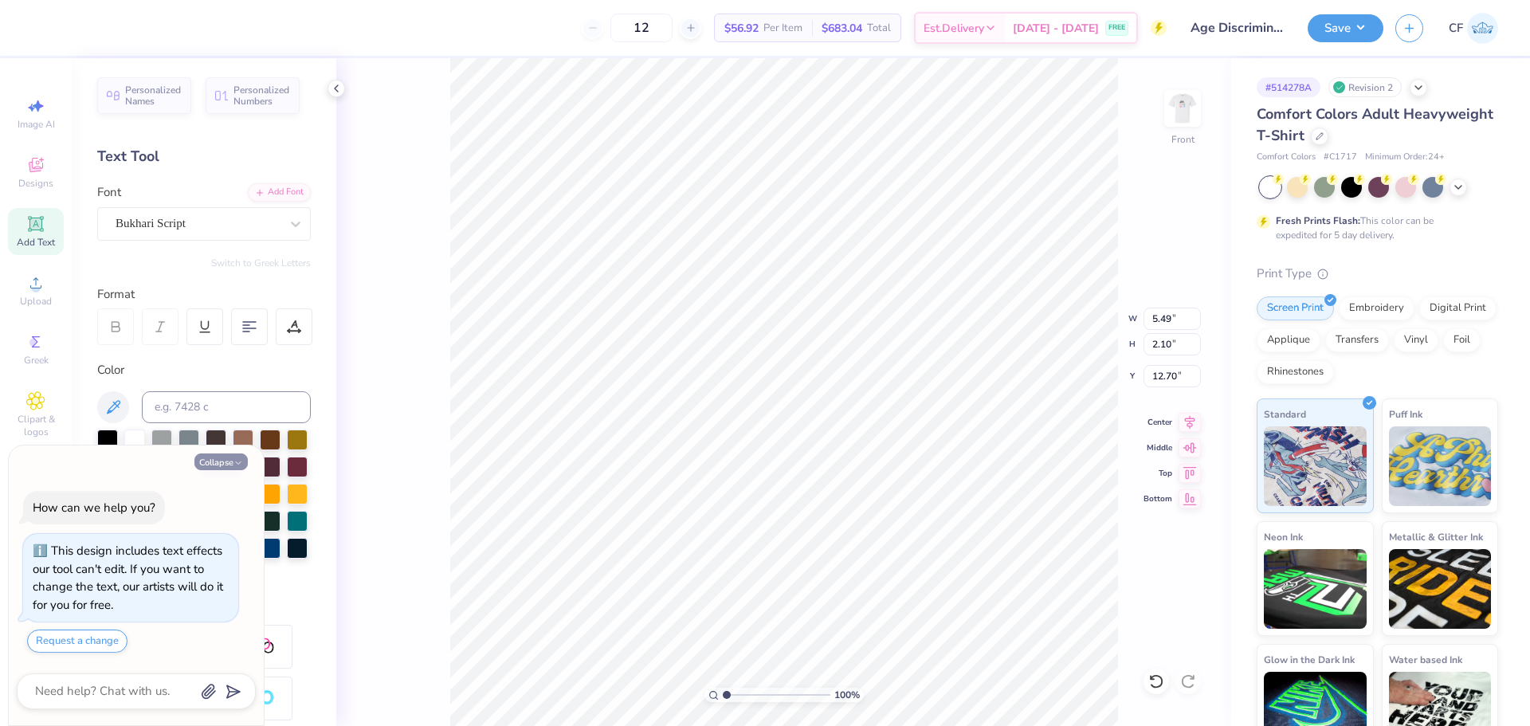
click at [214, 463] on button "Collapse" at bounding box center [220, 462] width 53 height 17
type textarea "x"
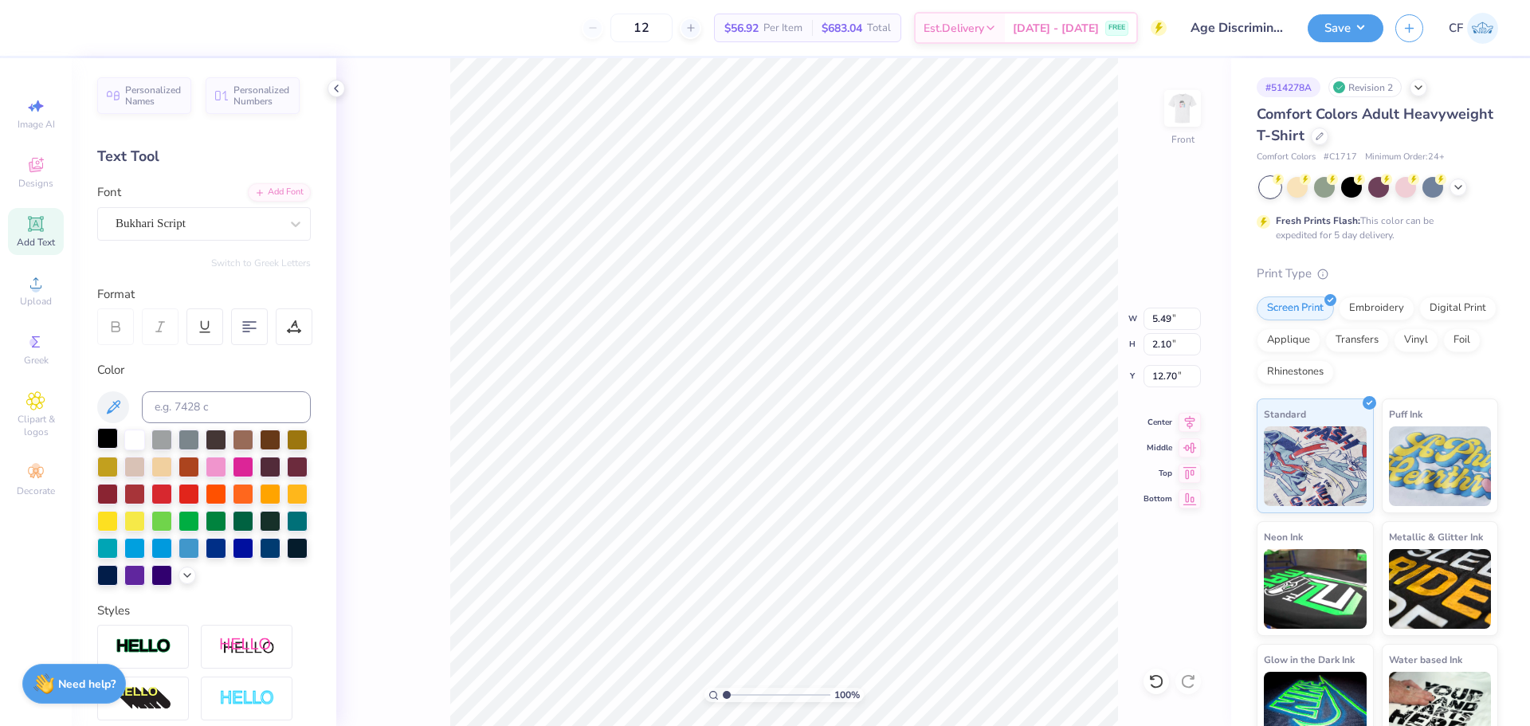
click at [115, 437] on div at bounding box center [107, 438] width 21 height 21
type input "1.41"
click at [731, 697] on input "range" at bounding box center [777, 695] width 108 height 14
type textarea "Art in"
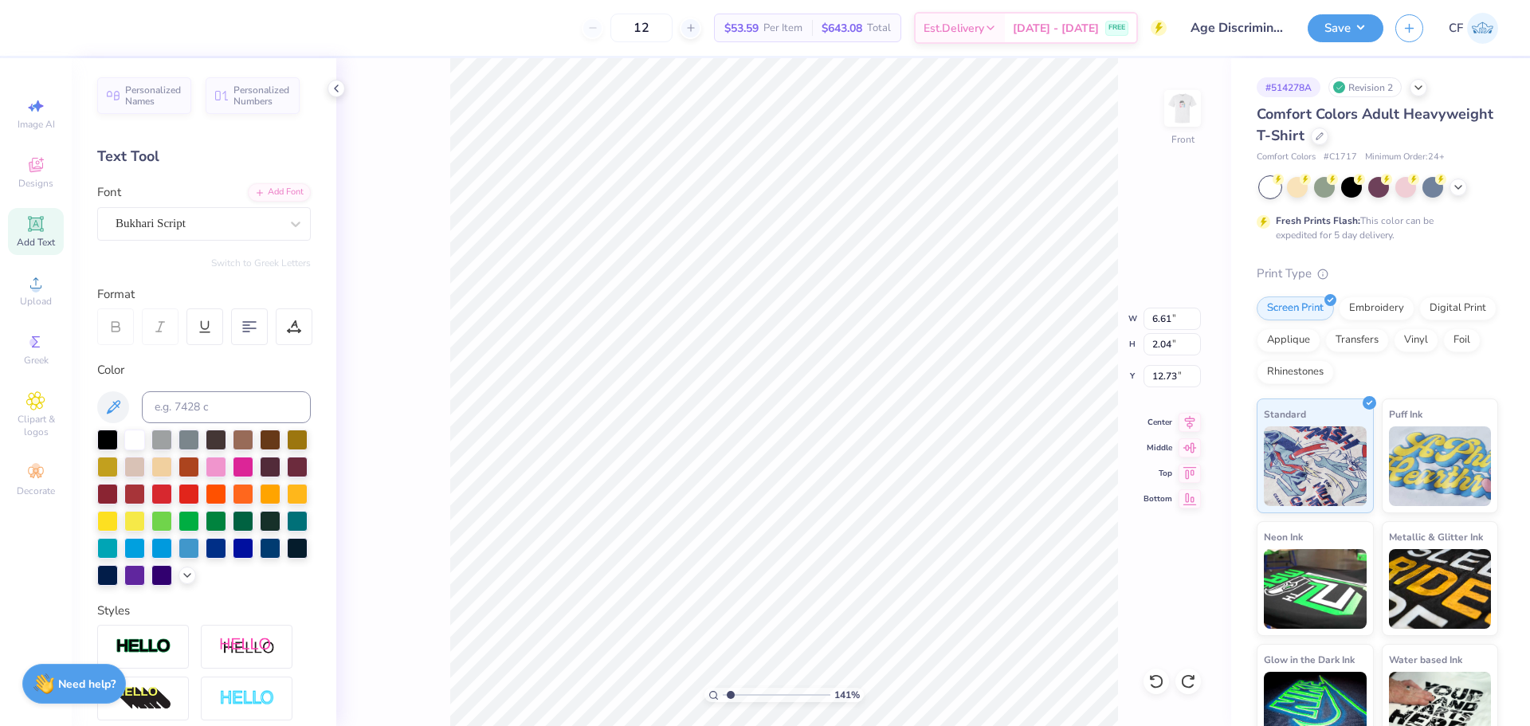
scroll to position [14, 5]
type textarea "2025 - 2026"
click at [819, 555] on li "Group" at bounding box center [847, 551] width 125 height 31
type input "13.91"
type input "2.06"
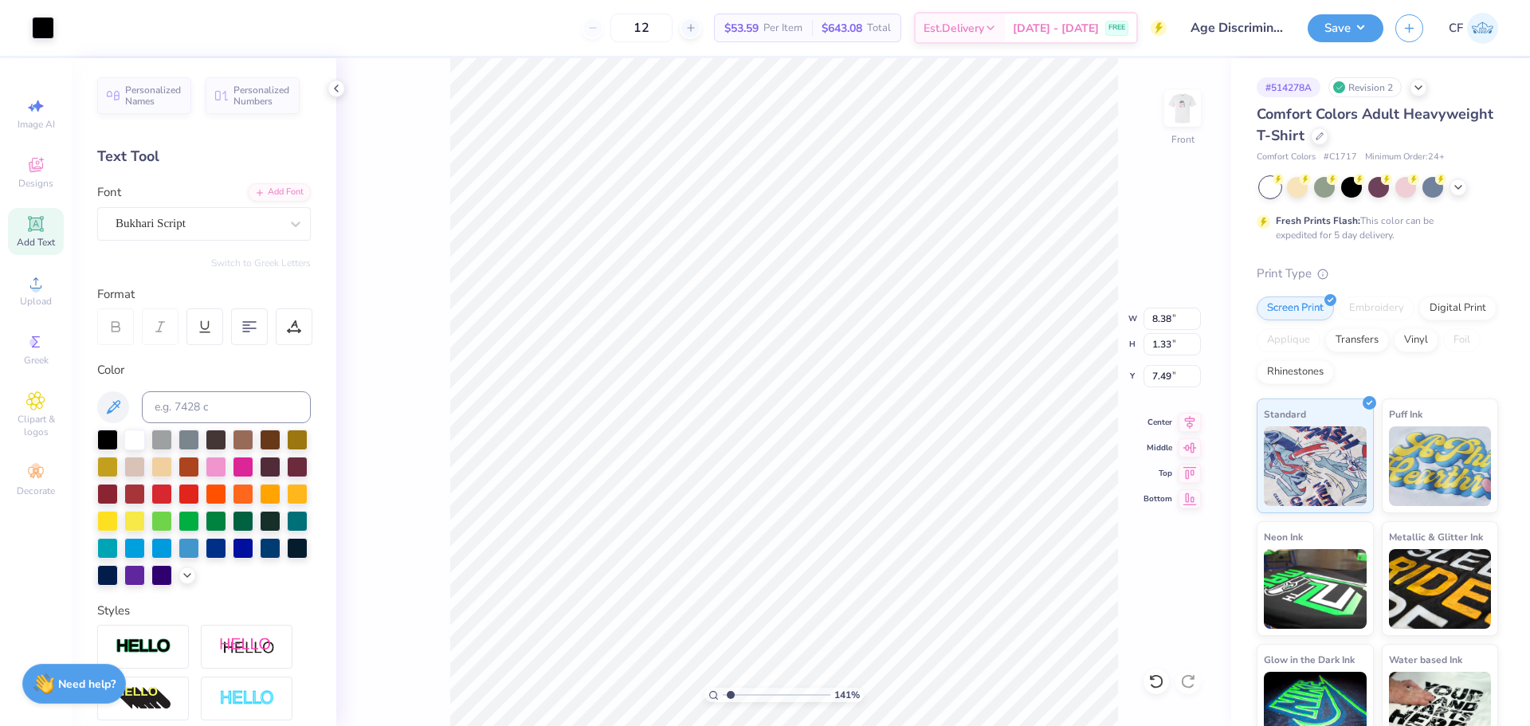
type input "12.72"
click at [1159, 321] on input "13.91" at bounding box center [1172, 319] width 57 height 22
type input "8.38"
type input "1.24"
click at [882, 616] on li "Bring to Front" at bounding box center [884, 613] width 125 height 31
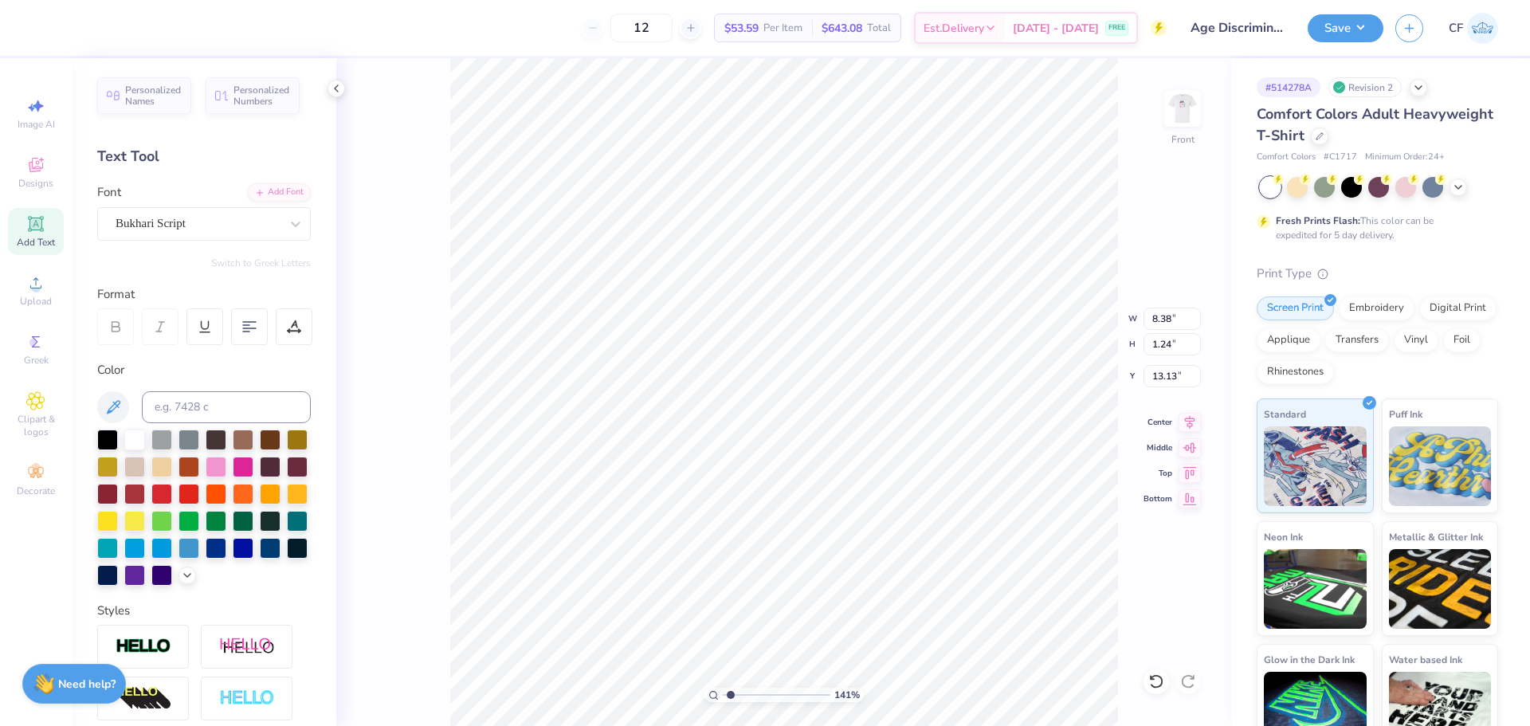
type input "10.49"
type input "1.33"
type input "7.49"
type input "1.24"
type input "7.49"
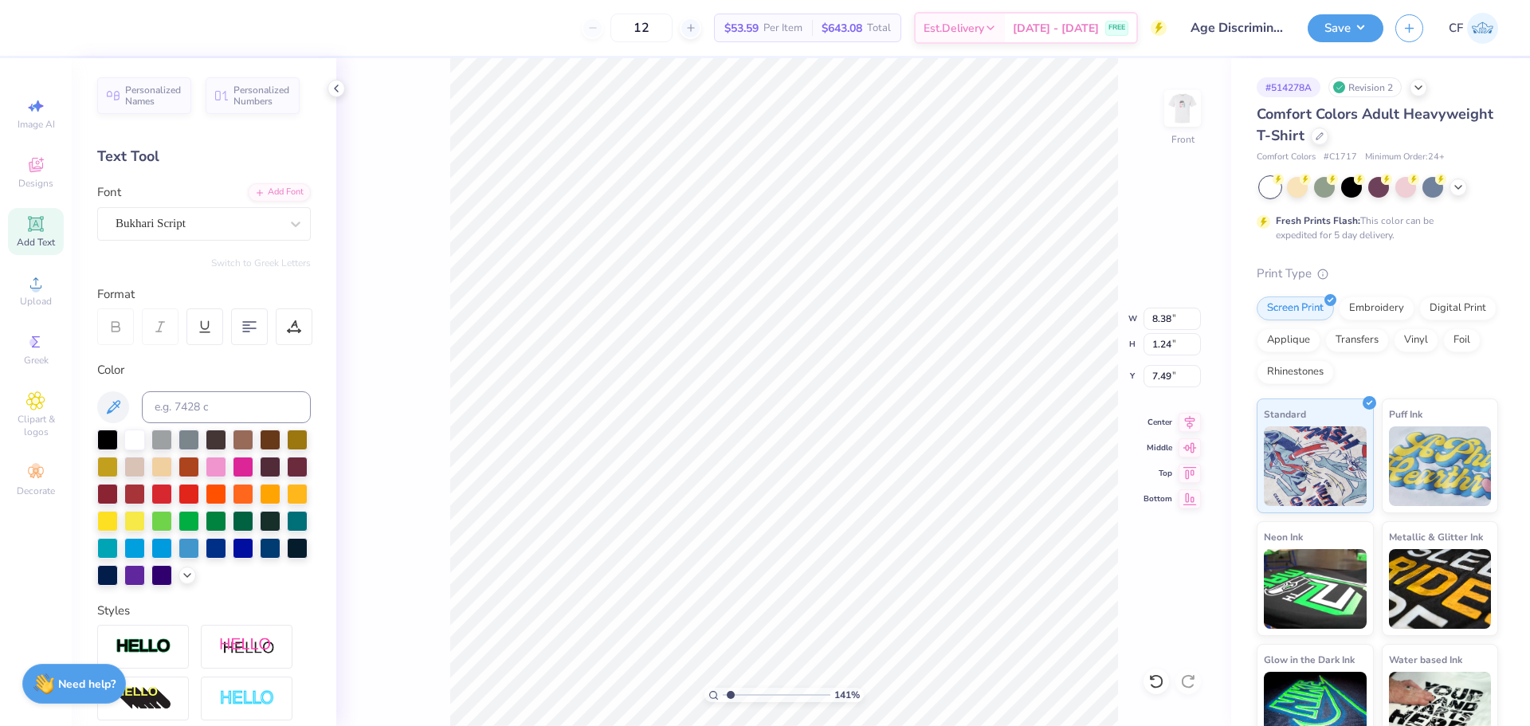
scroll to position [14, 2]
drag, startPoint x: 731, startPoint y: 693, endPoint x: 682, endPoint y: 681, distance: 50.8
type input "1"
click at [723, 688] on input "range" at bounding box center [777, 695] width 108 height 14
click at [878, 483] on li "Group" at bounding box center [901, 486] width 125 height 31
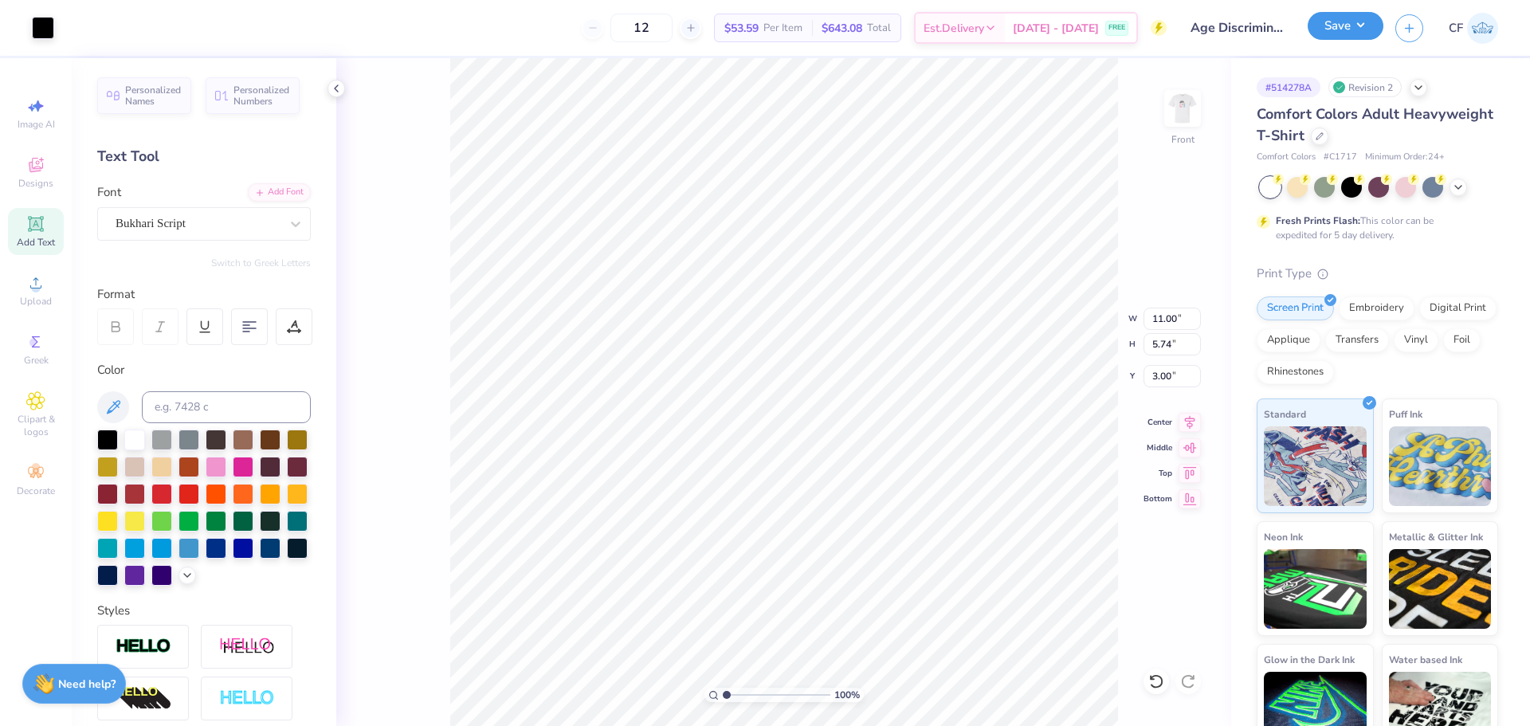
drag, startPoint x: 1353, startPoint y: 28, endPoint x: 1345, endPoint y: 34, distance: 10.8
click at [1352, 28] on button "Save" at bounding box center [1346, 26] width 76 height 28
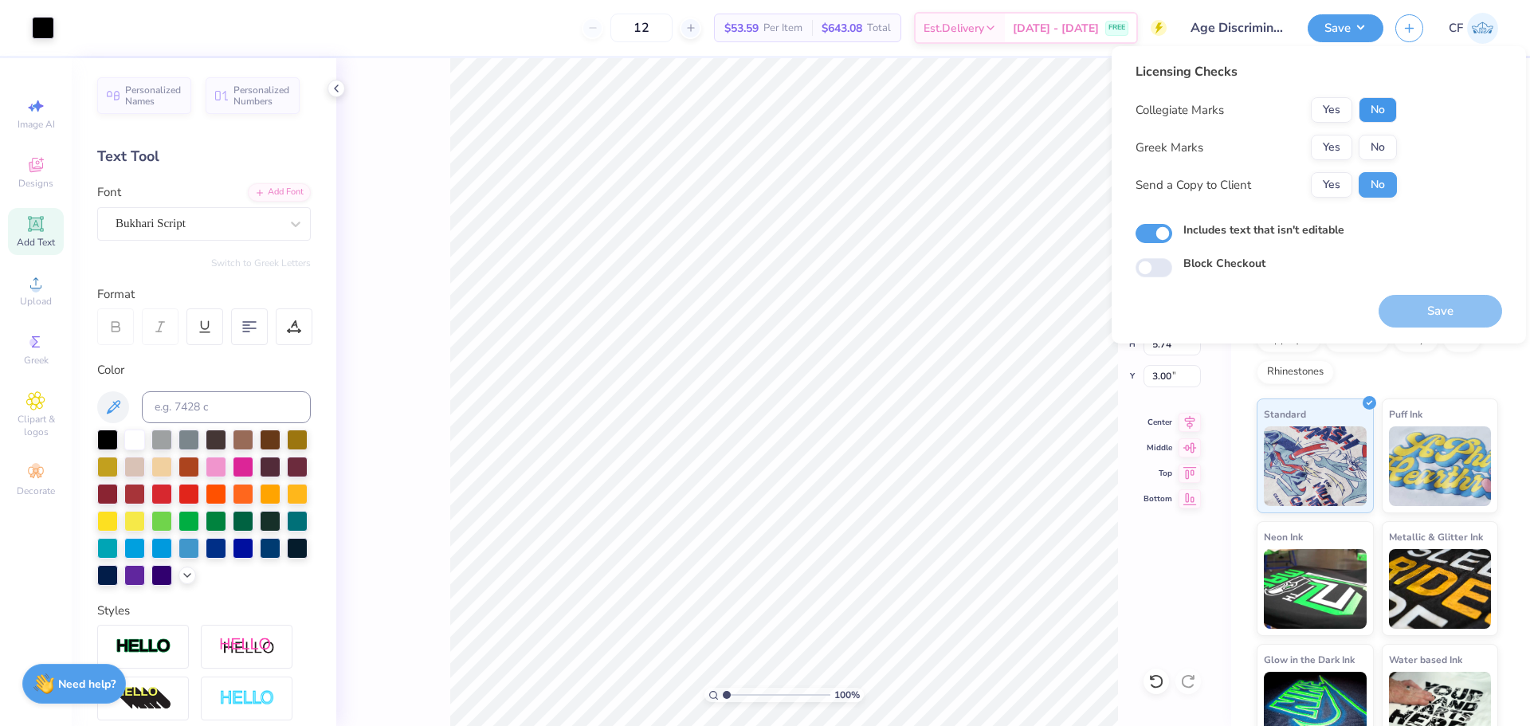
click at [1374, 106] on button "No" at bounding box center [1378, 110] width 38 height 26
click at [1387, 147] on button "No" at bounding box center [1378, 148] width 38 height 26
click at [1336, 184] on button "Yes" at bounding box center [1331, 185] width 41 height 26
click at [1413, 301] on button "Save" at bounding box center [1441, 311] width 124 height 33
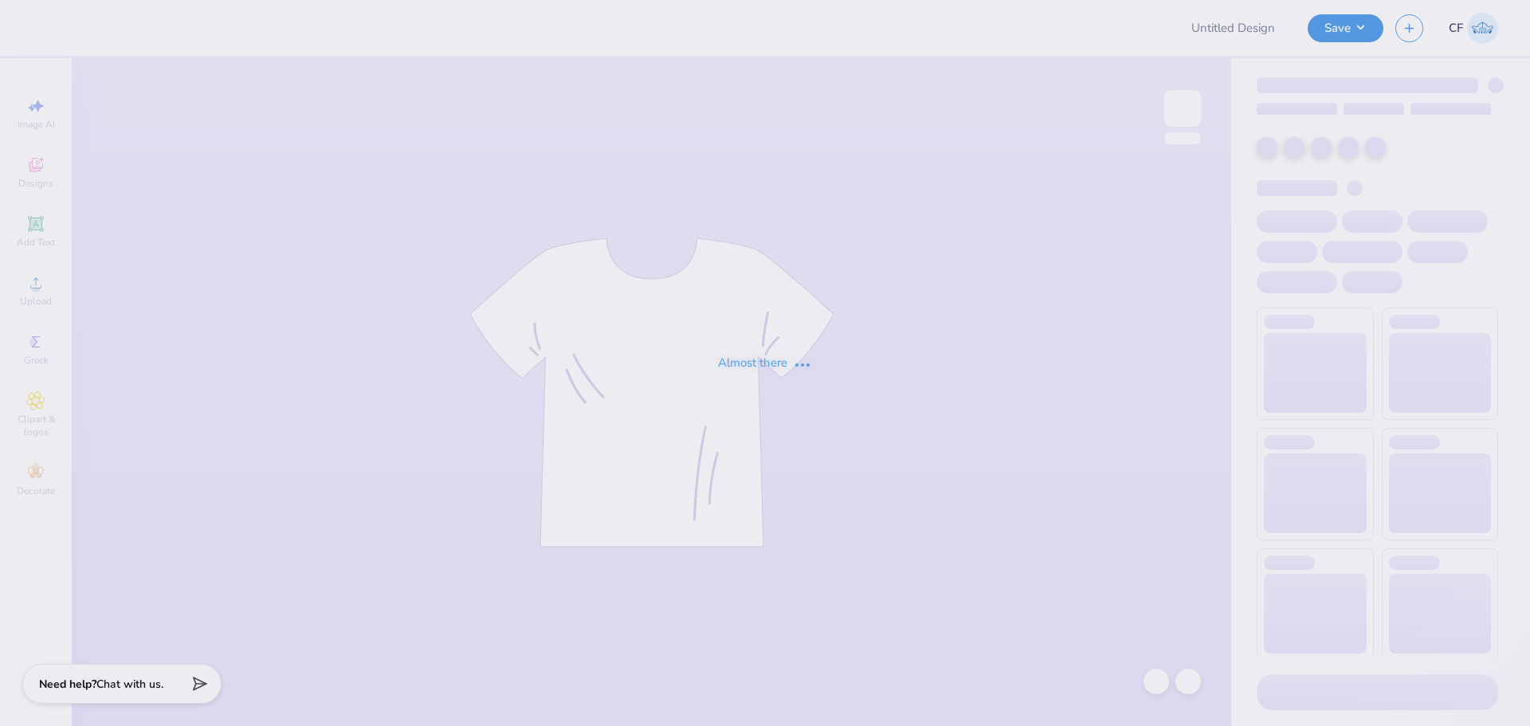
type input "[PERSON_NAME] : [GEOGRAPHIC_DATA]"
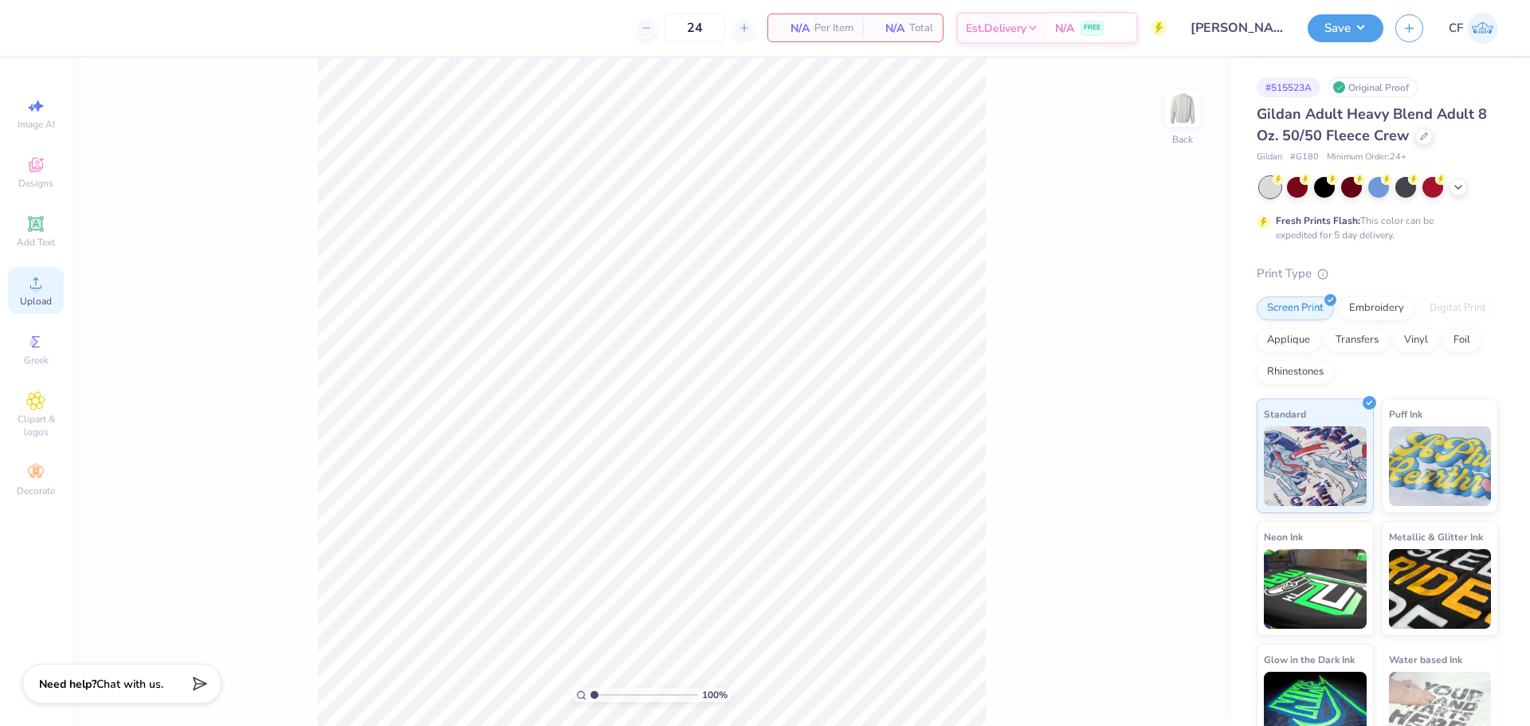
click at [44, 278] on icon at bounding box center [35, 282] width 19 height 19
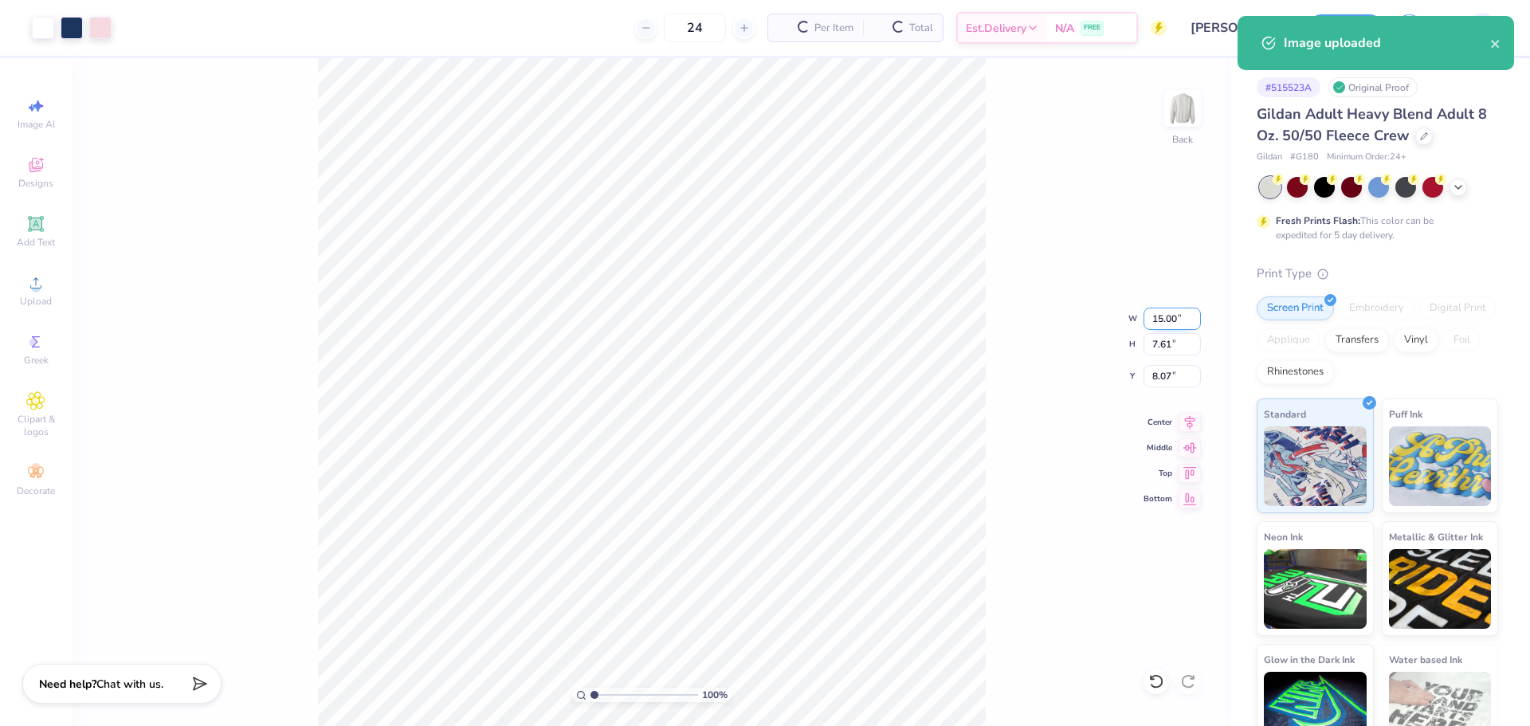
click at [1169, 317] on input "15.00" at bounding box center [1172, 319] width 57 height 22
type input "12.00"
type input "6.09"
click at [1173, 369] on input "8.83" at bounding box center [1172, 376] width 57 height 22
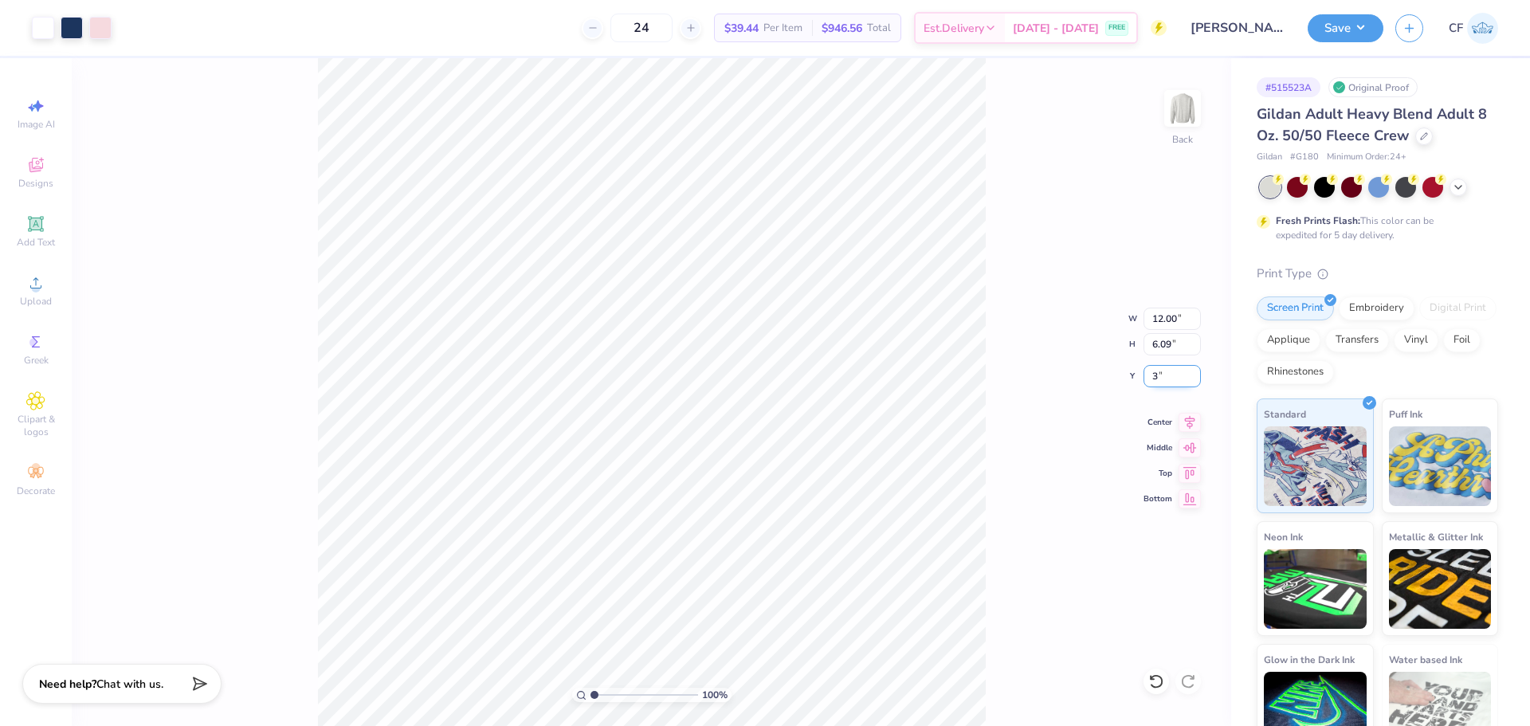
type input "3.00"
click at [1349, 22] on button "Save" at bounding box center [1346, 26] width 76 height 28
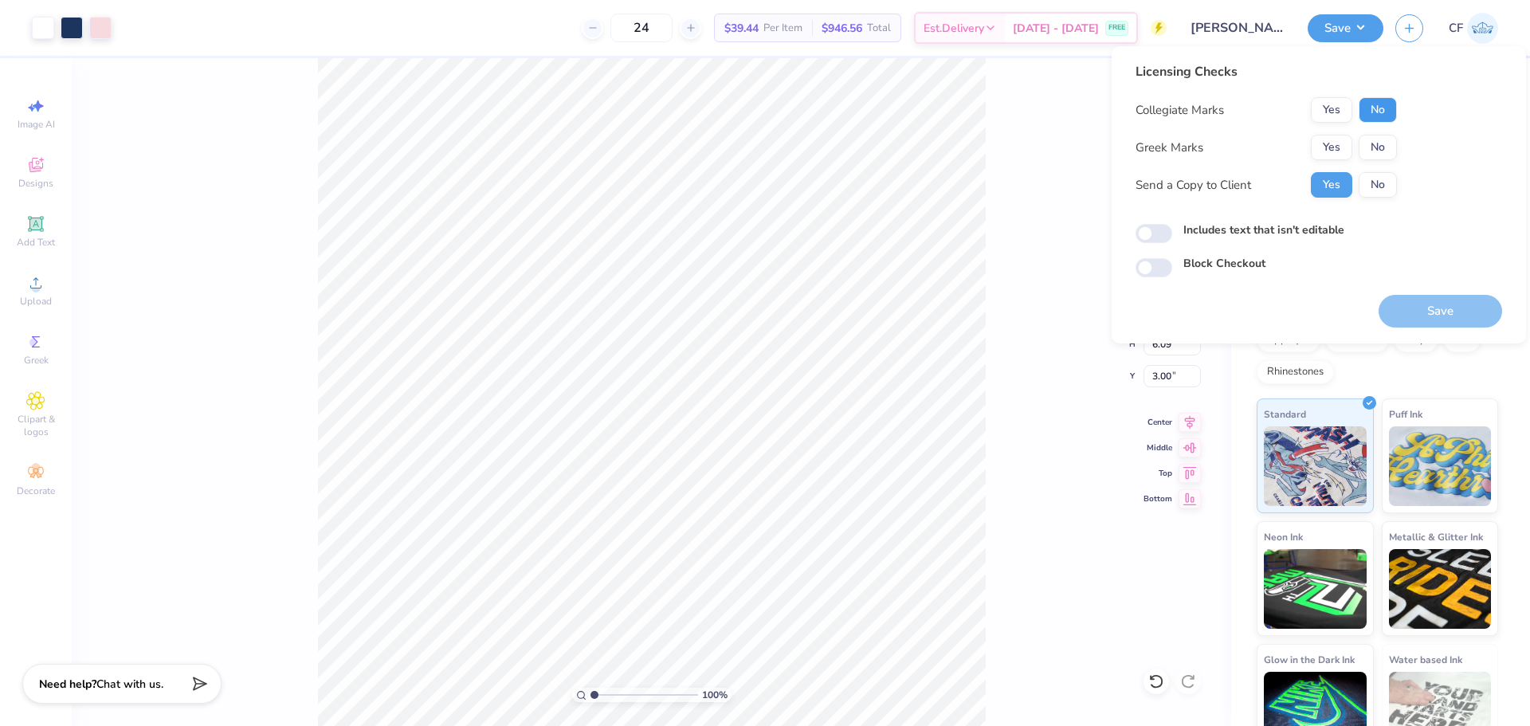
click at [1374, 104] on button "No" at bounding box center [1378, 110] width 38 height 26
click at [1333, 136] on button "Yes" at bounding box center [1331, 148] width 41 height 26
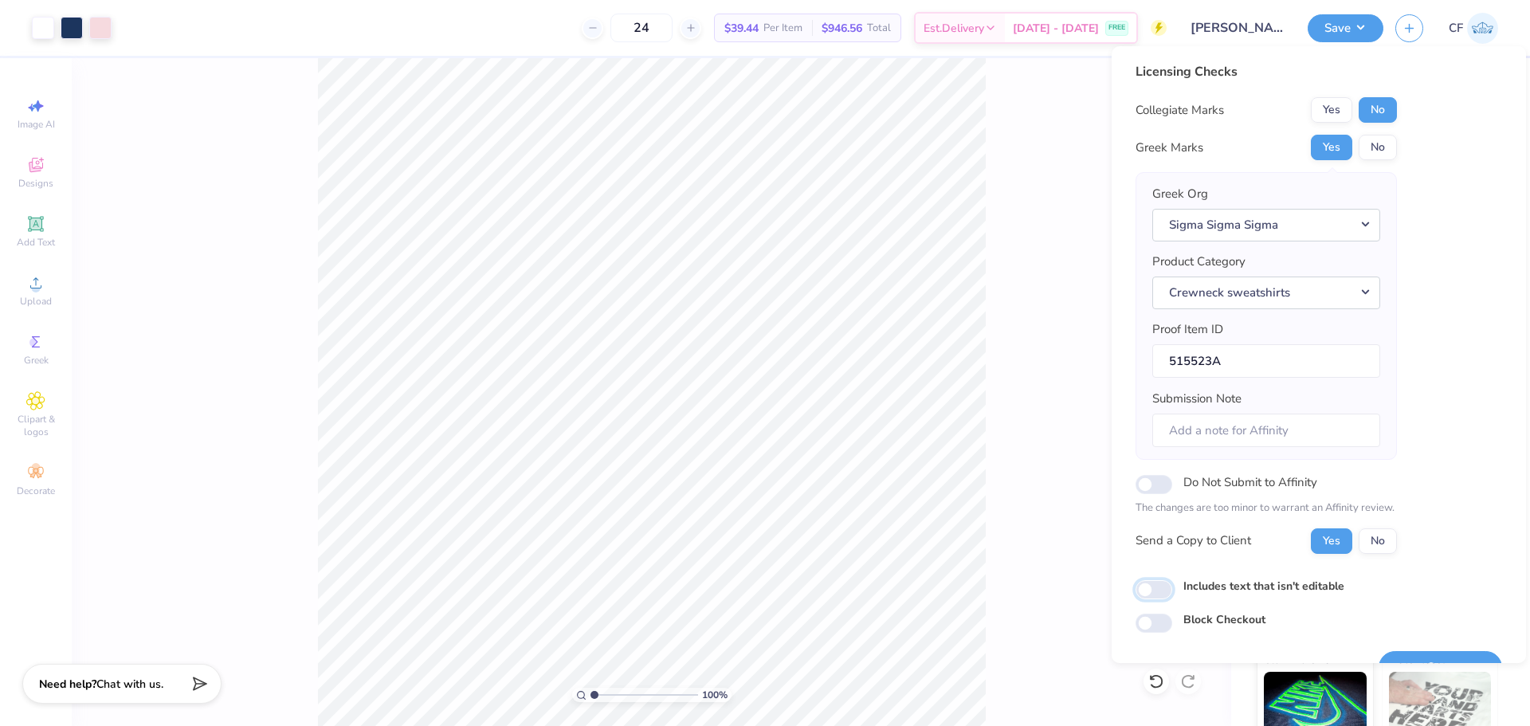
click at [1157, 590] on input "Includes text that isn't editable" at bounding box center [1154, 589] width 37 height 19
checkbox input "true"
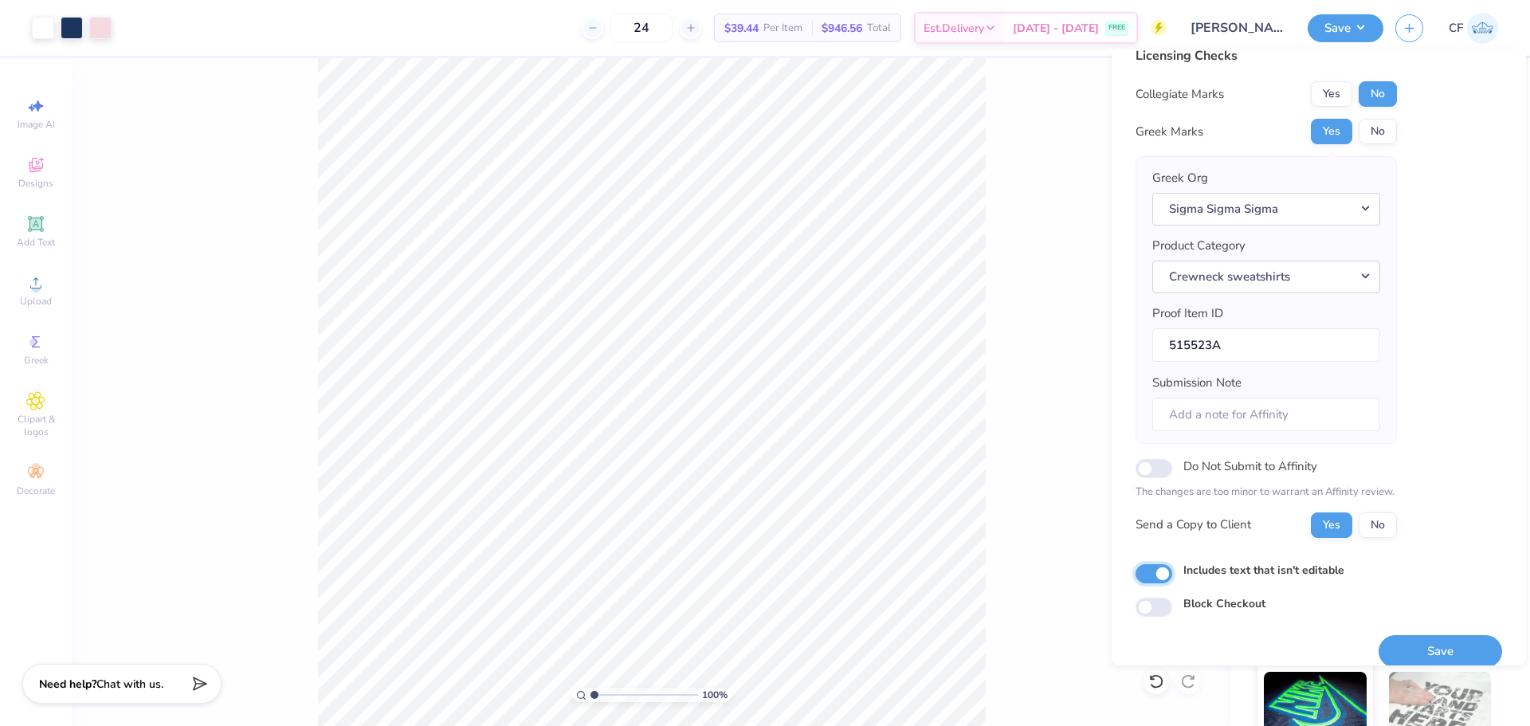
scroll to position [36, 0]
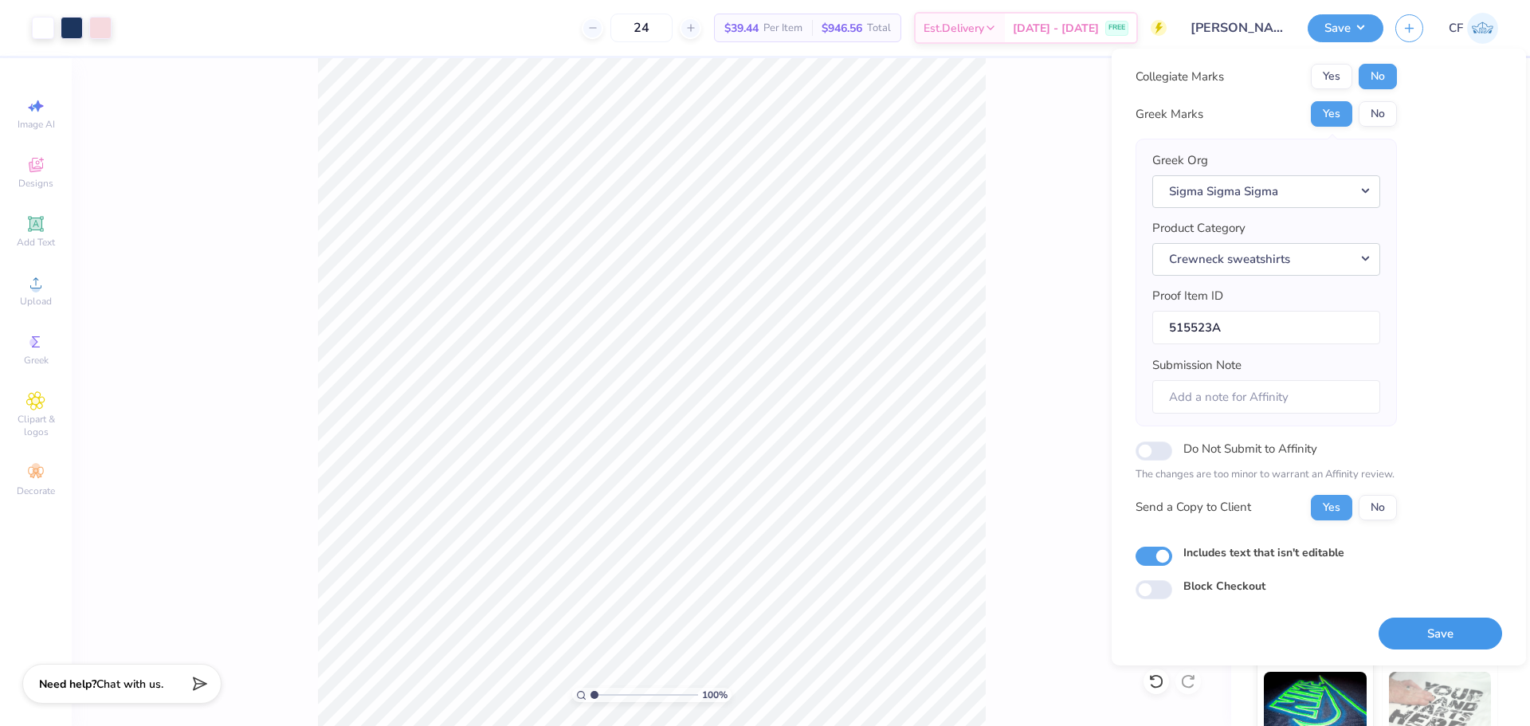
click at [1447, 627] on button "Save" at bounding box center [1441, 634] width 124 height 33
